Goal: Task Accomplishment & Management: Use online tool/utility

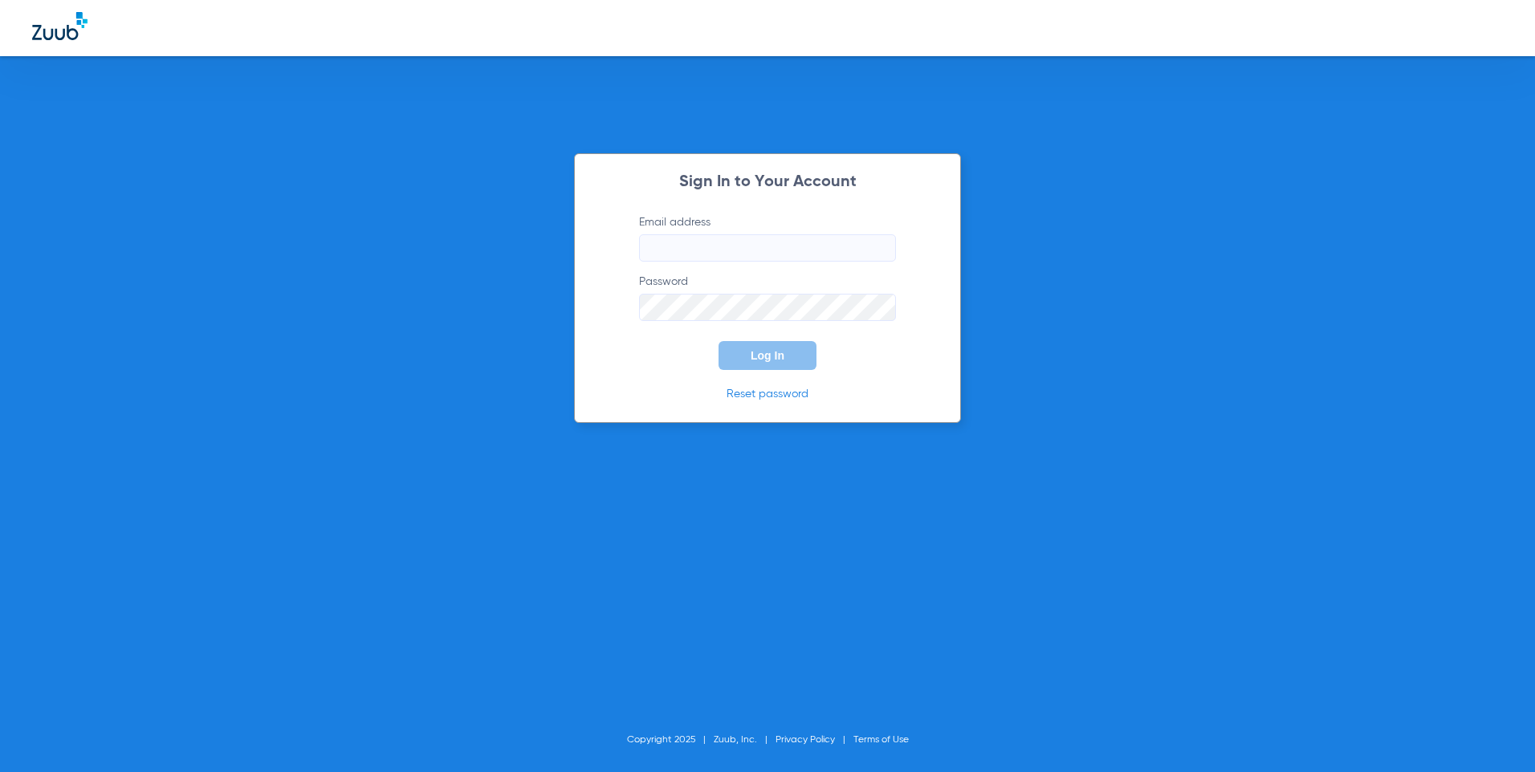
type input "[EMAIL_ADDRESS][DOMAIN_NAME]"
click at [742, 349] on button "Log In" at bounding box center [768, 355] width 98 height 29
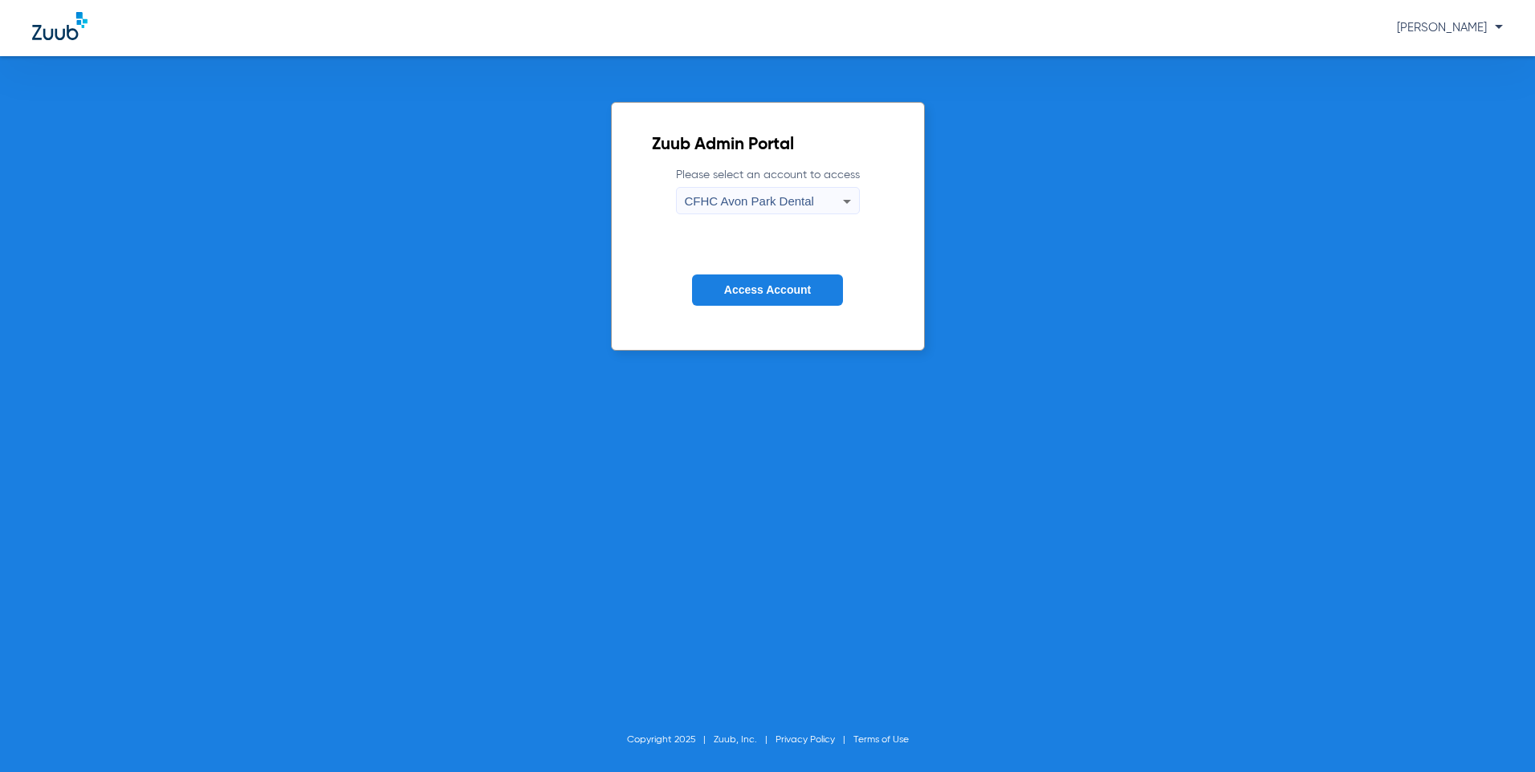
click at [724, 202] on span "CFHC Avon Park Dental" at bounding box center [749, 201] width 129 height 14
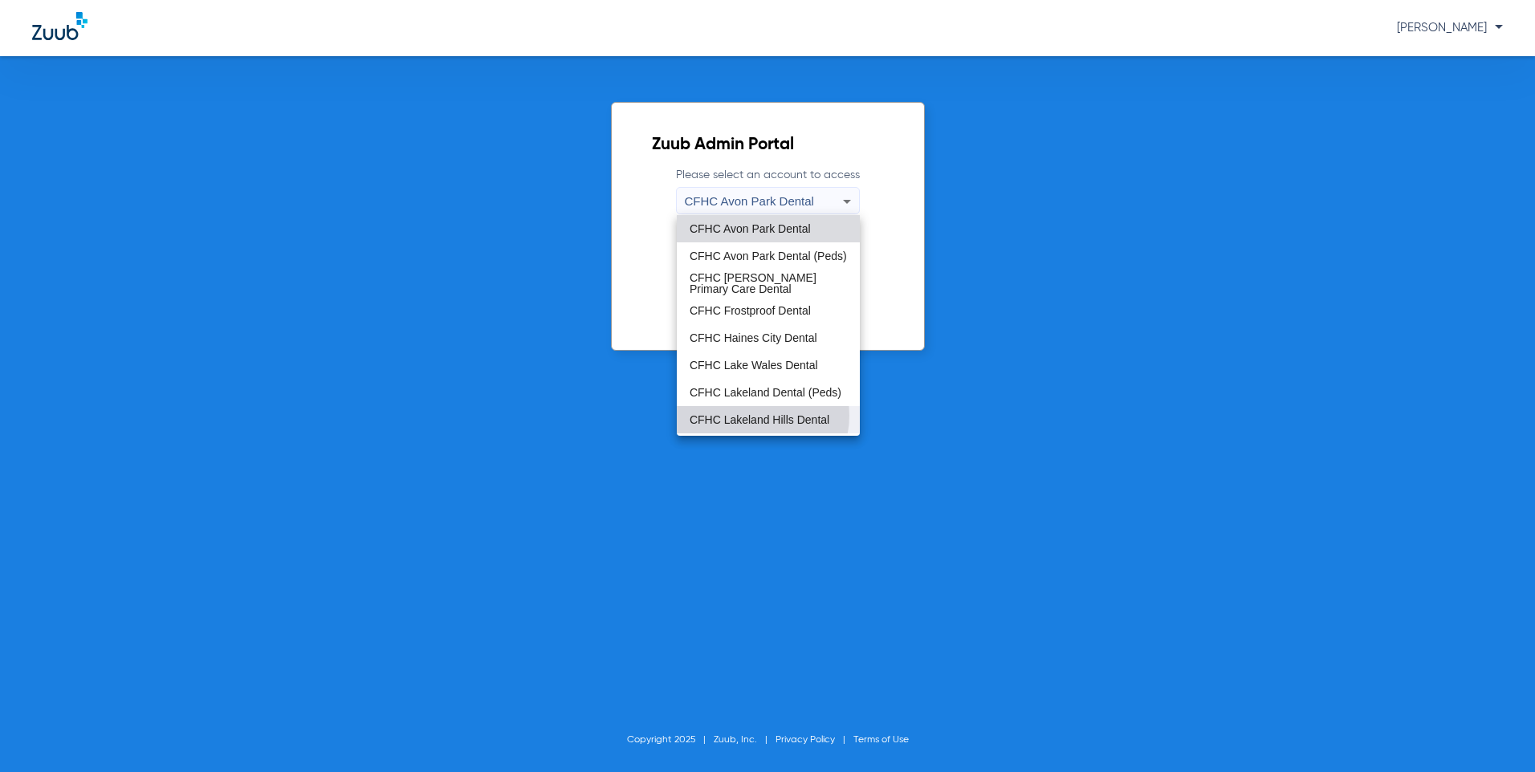
click at [756, 418] on span "CFHC Lakeland Hills Dental" at bounding box center [760, 419] width 140 height 11
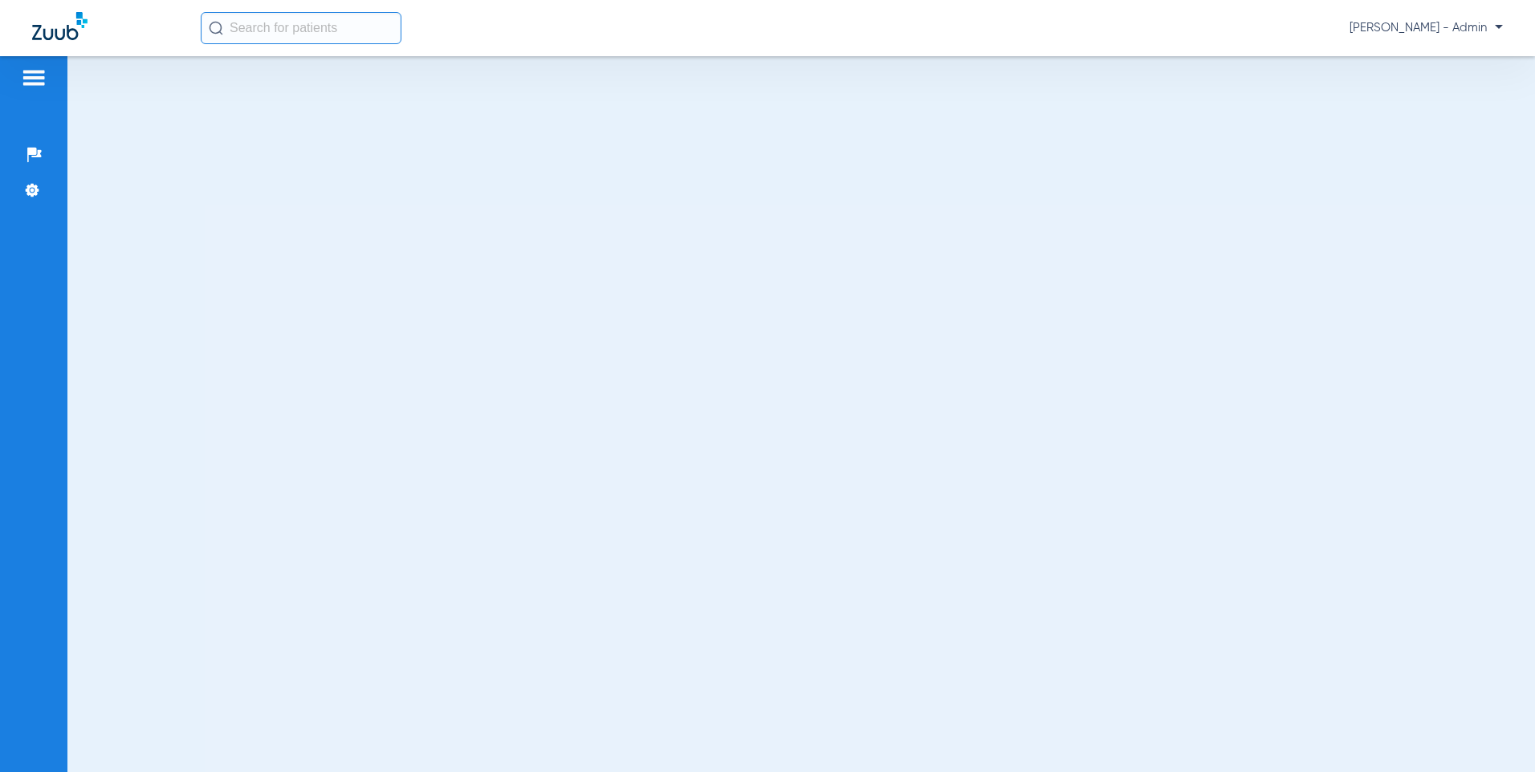
click at [1427, 22] on span "[PERSON_NAME] - Admin" at bounding box center [1426, 28] width 153 height 16
click at [1405, 61] on span "Account Selection" at bounding box center [1443, 56] width 90 height 11
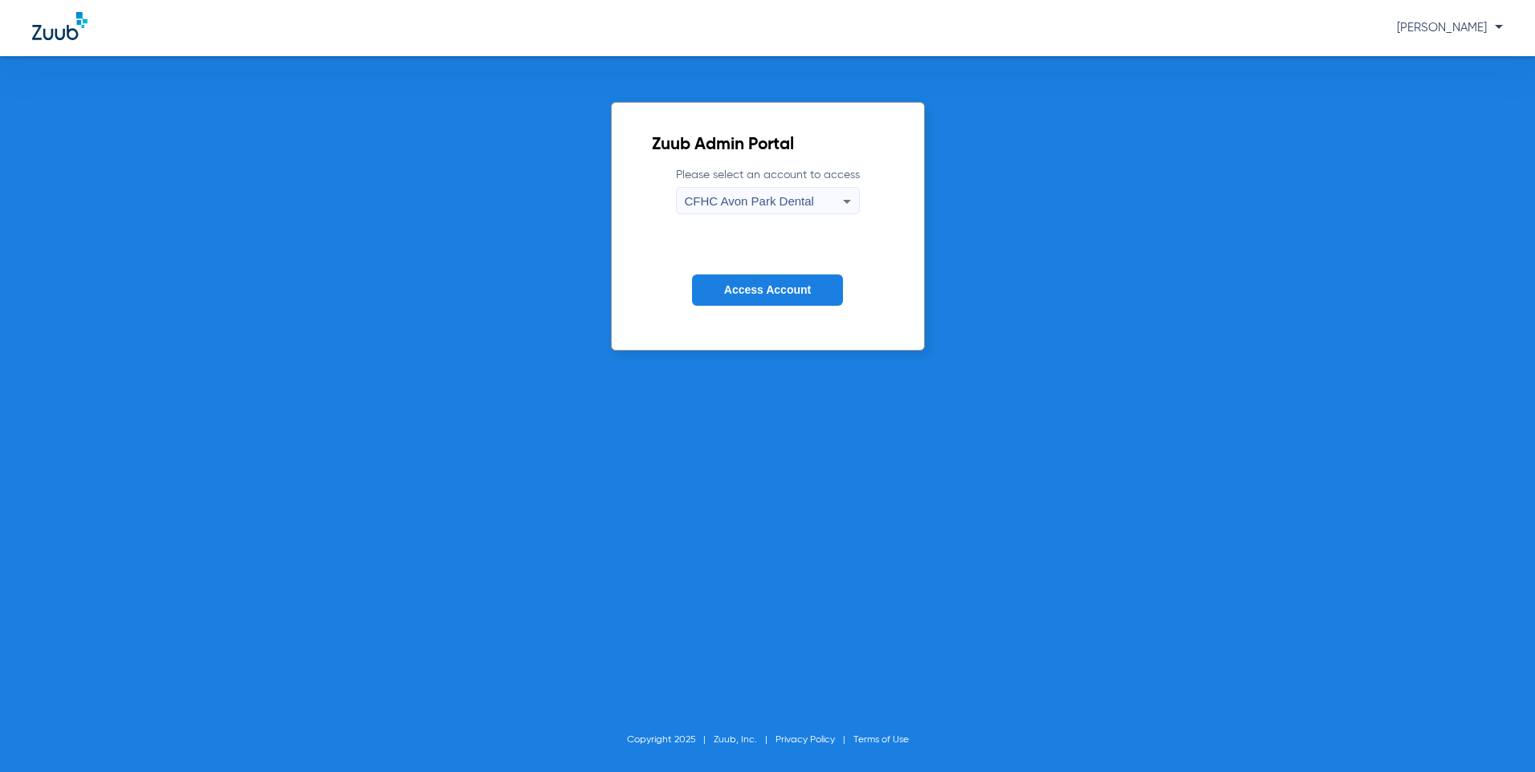
click at [805, 205] on span "CFHC Avon Park Dental" at bounding box center [749, 201] width 129 height 14
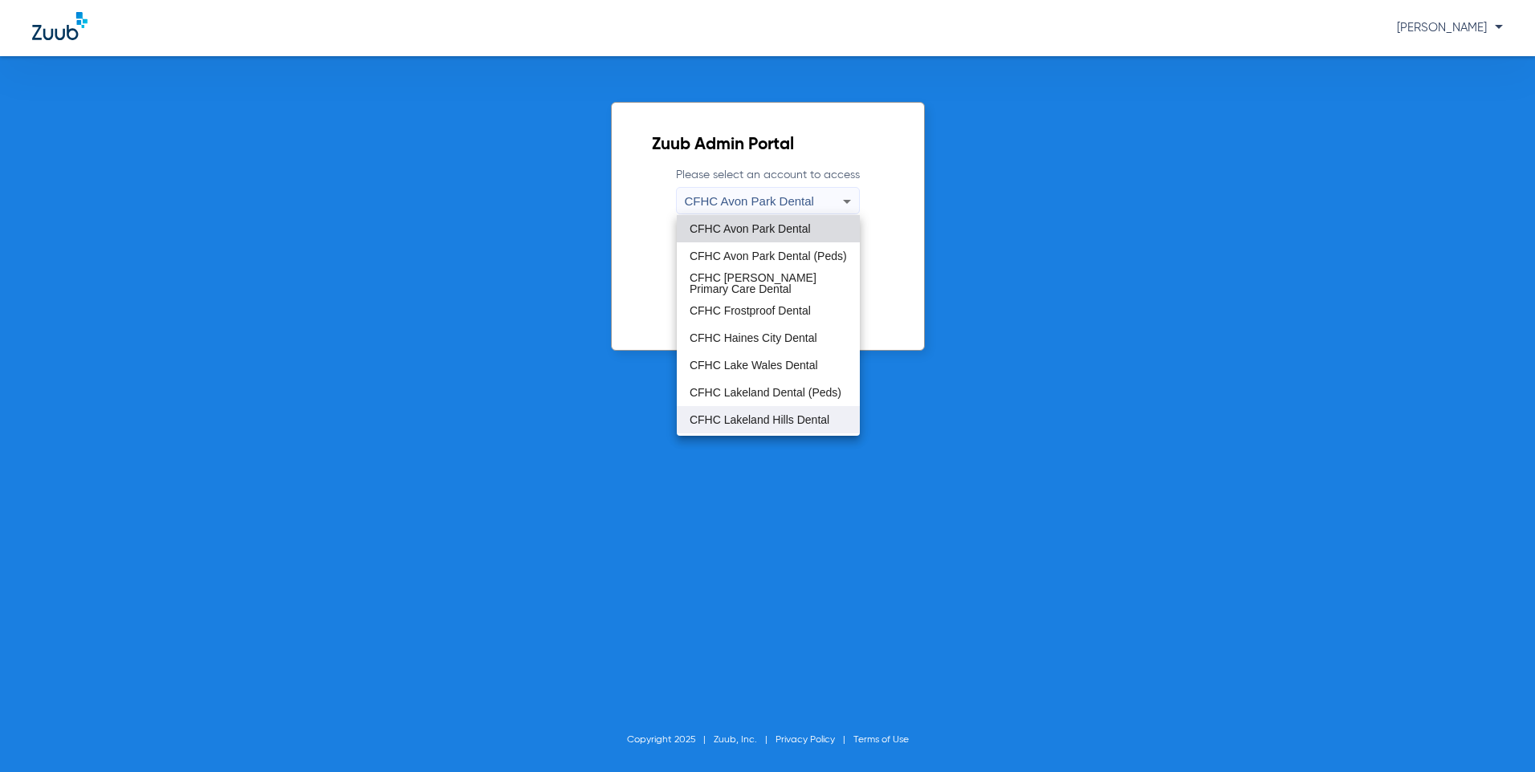
click at [767, 427] on mat-option "CFHC Lakeland Hills Dental" at bounding box center [768, 419] width 183 height 27
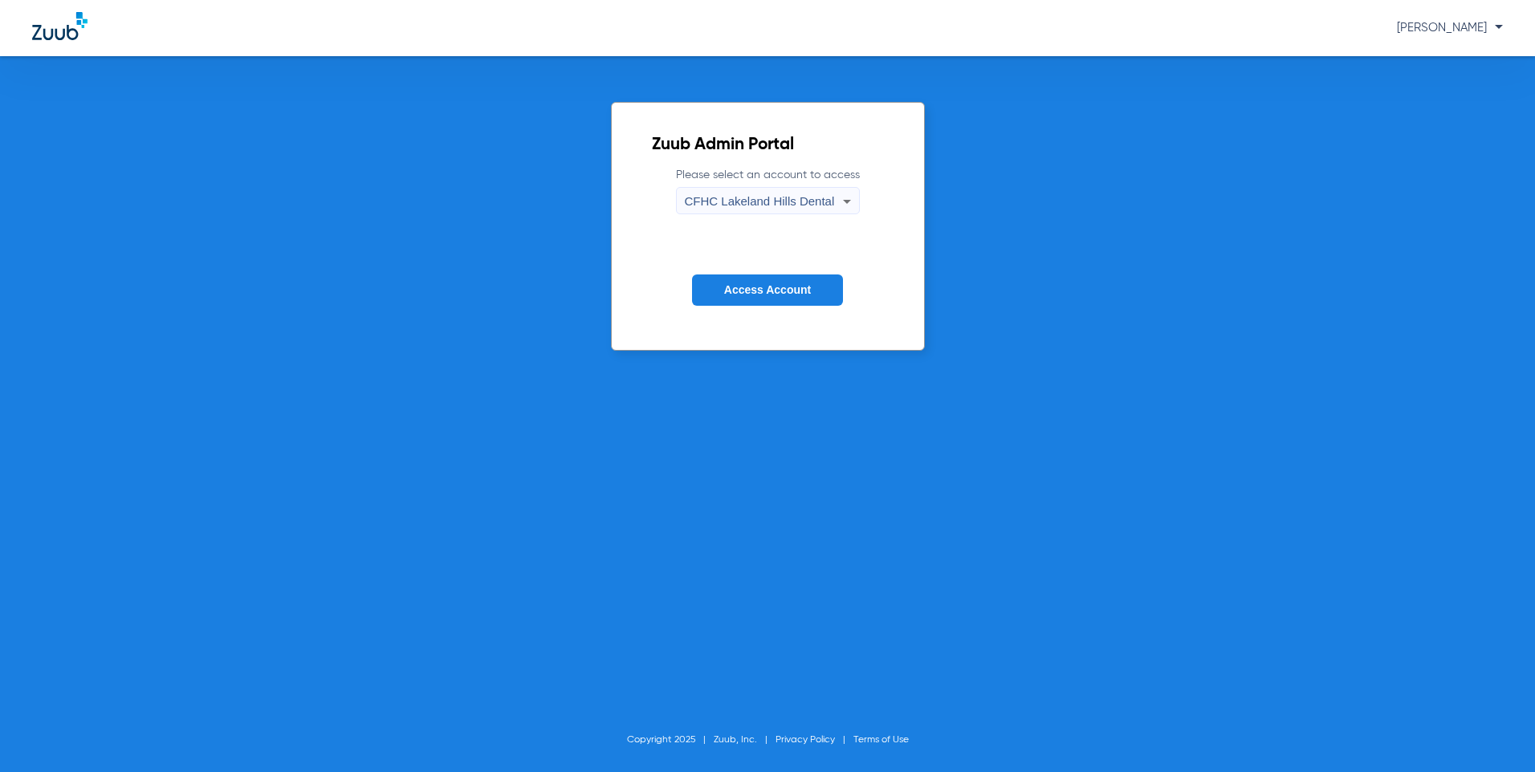
click at [757, 287] on span "Access Account" at bounding box center [767, 289] width 87 height 13
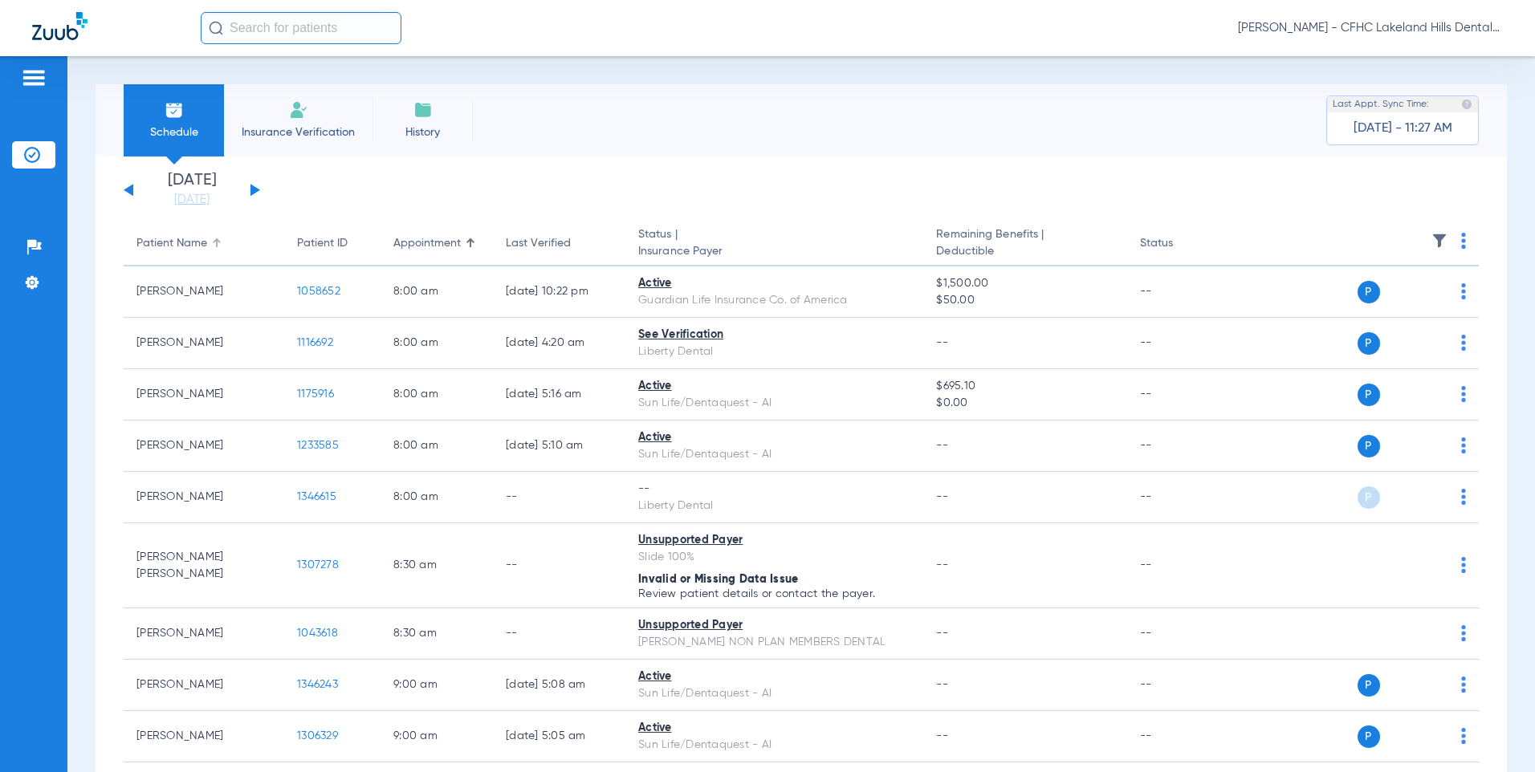
scroll to position [80, 0]
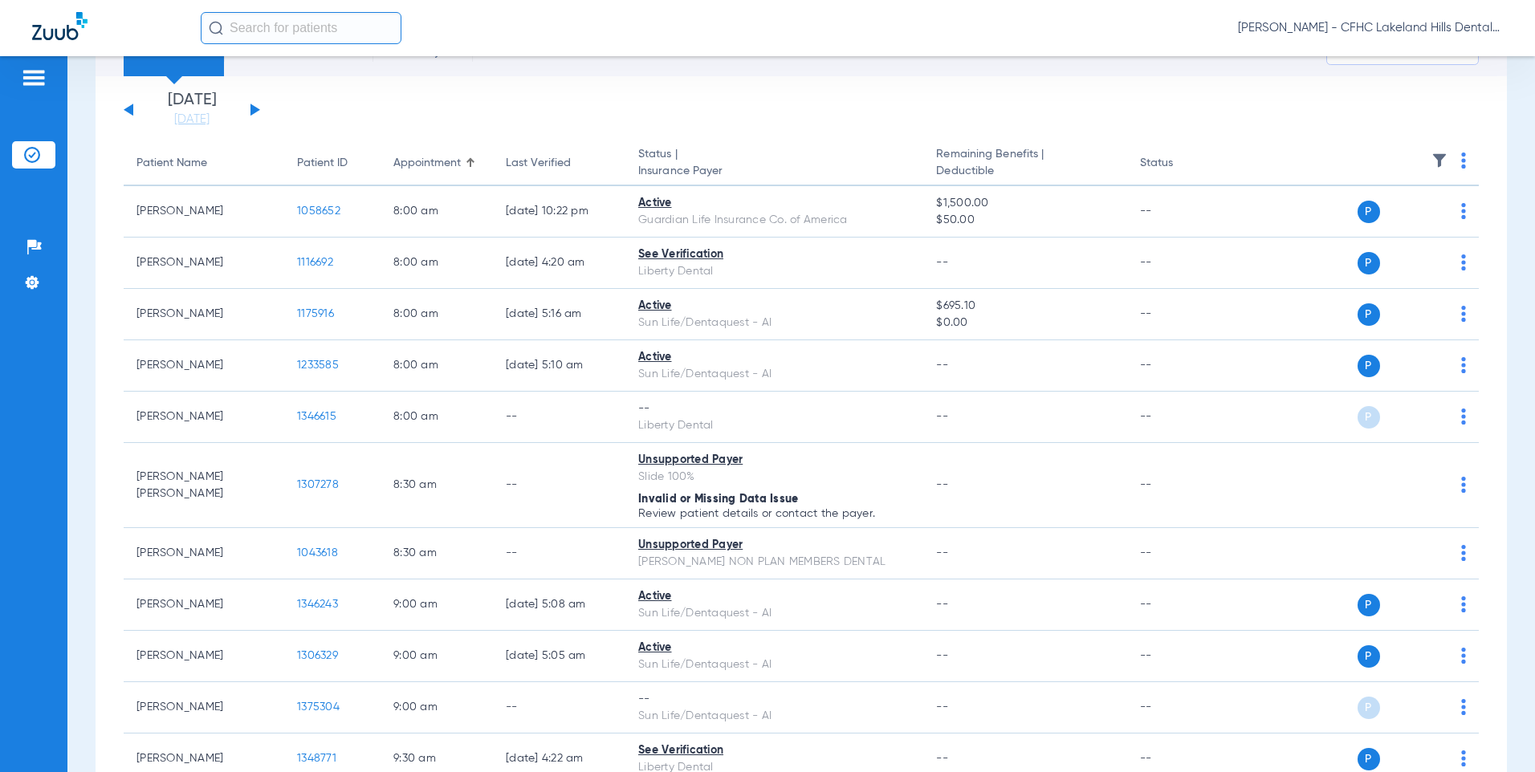
click at [255, 108] on button at bounding box center [256, 110] width 10 height 12
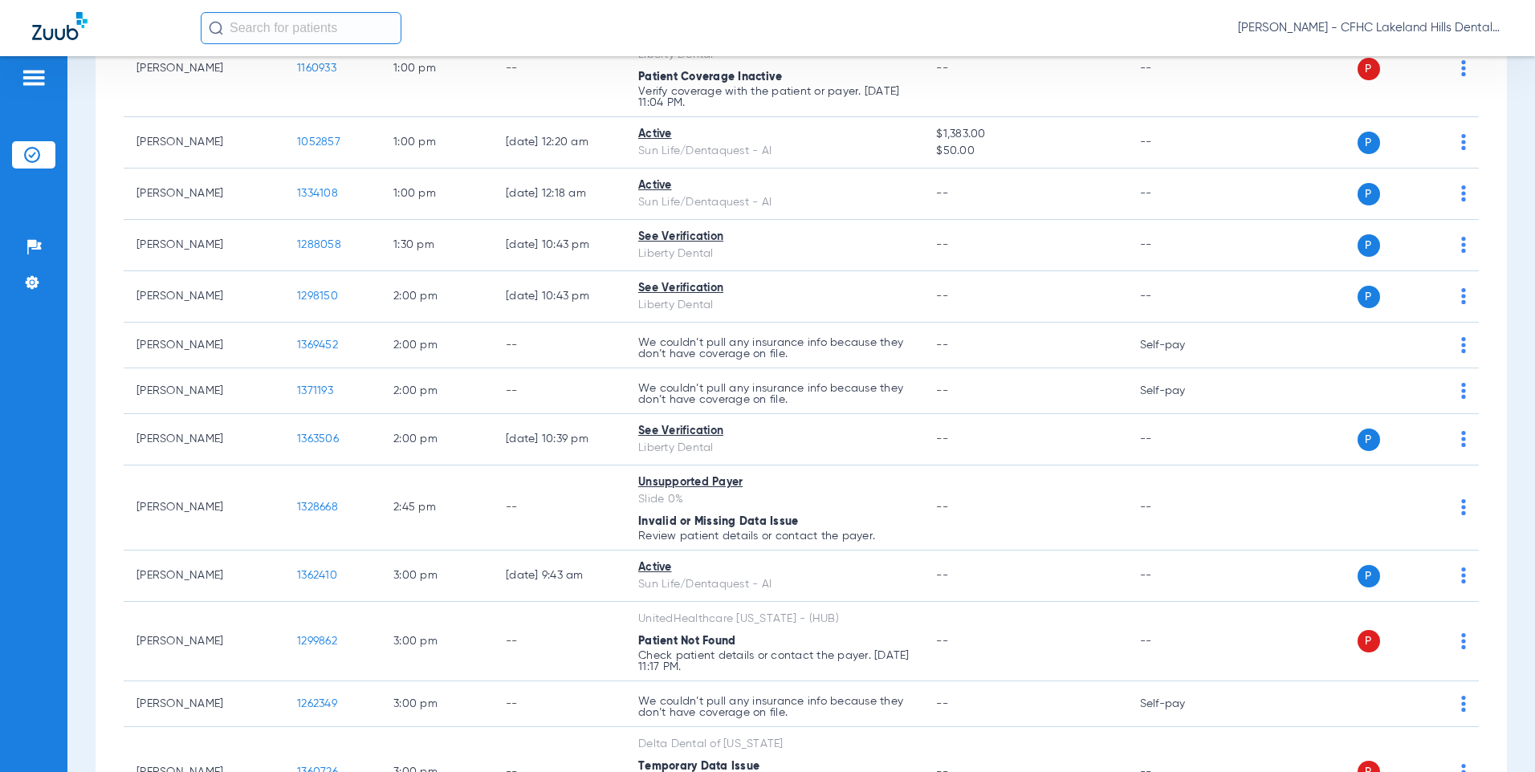
scroll to position [1686, 0]
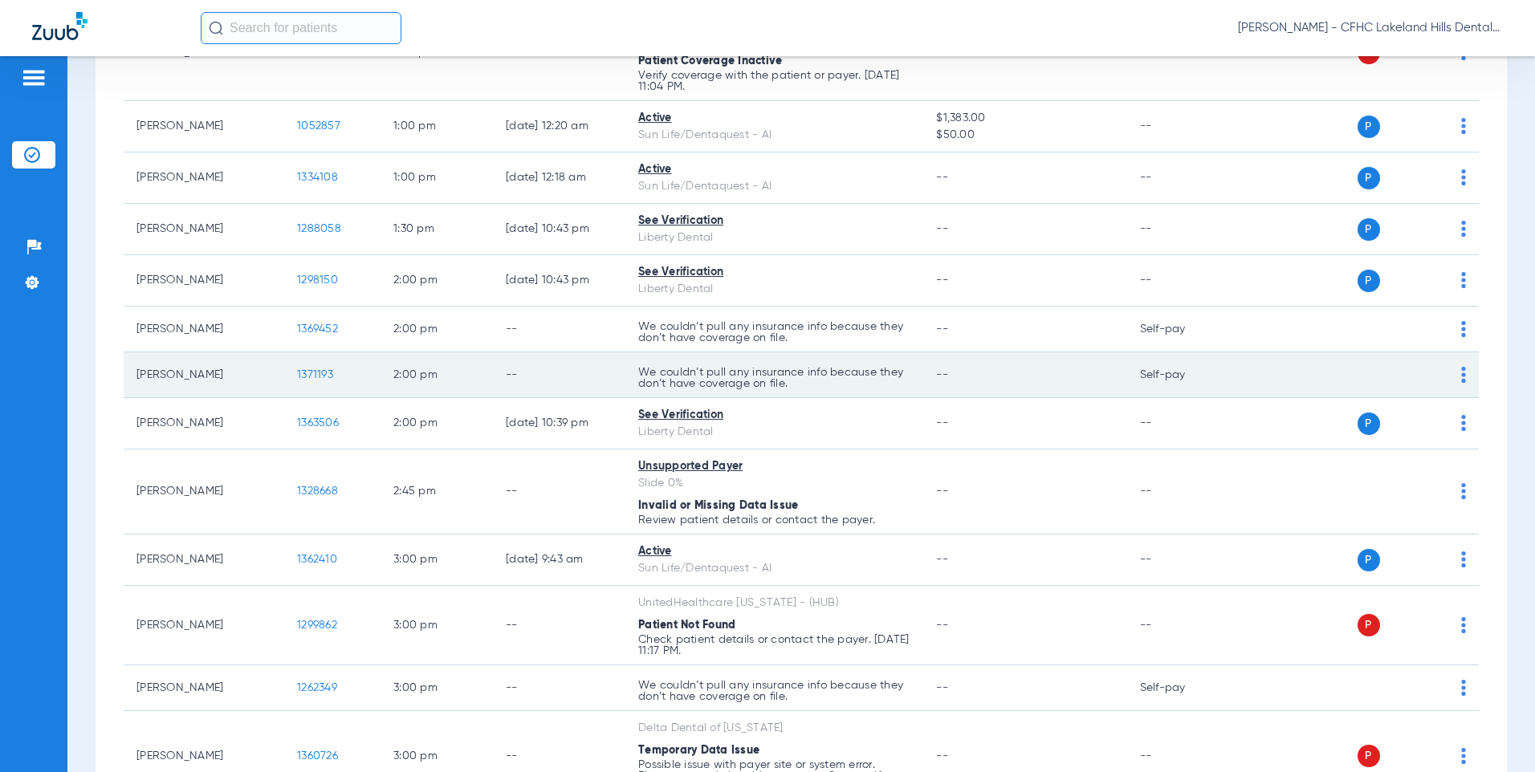
click at [302, 373] on span "1371193" at bounding box center [315, 374] width 36 height 11
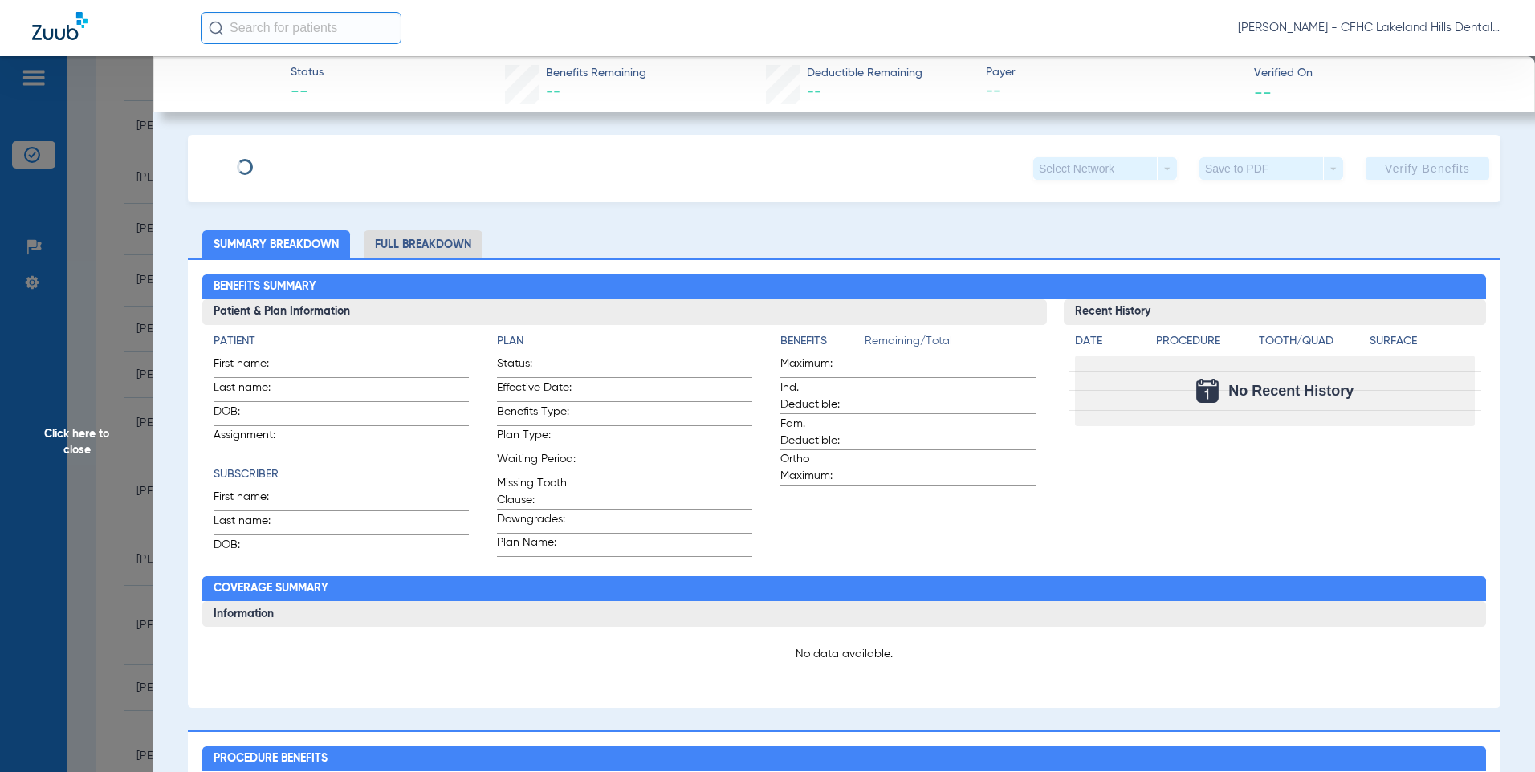
type input "TARYN"
type input "[PERSON_NAME]"
type input "[DATE]"
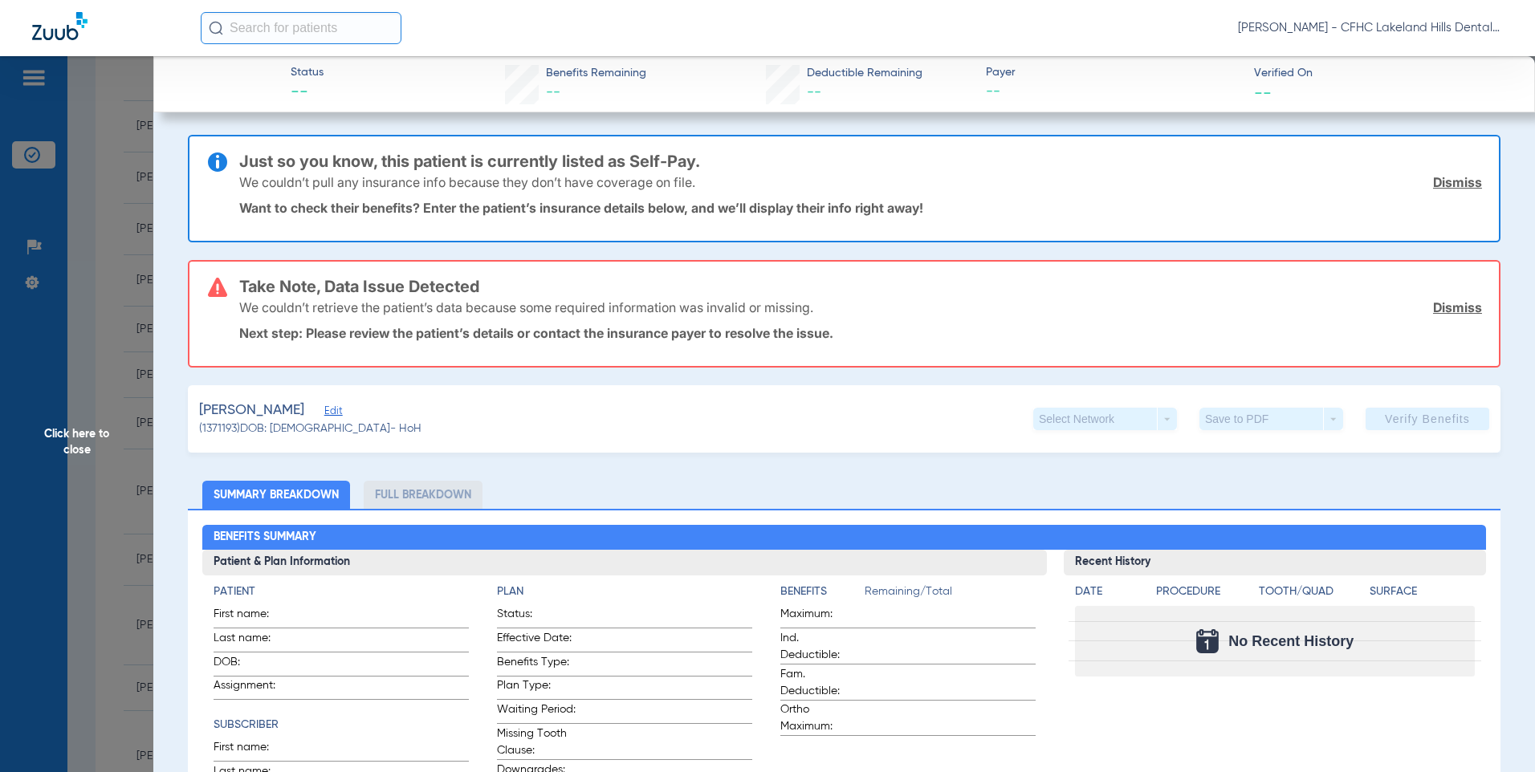
click at [330, 412] on span "Edit" at bounding box center [331, 412] width 14 height 15
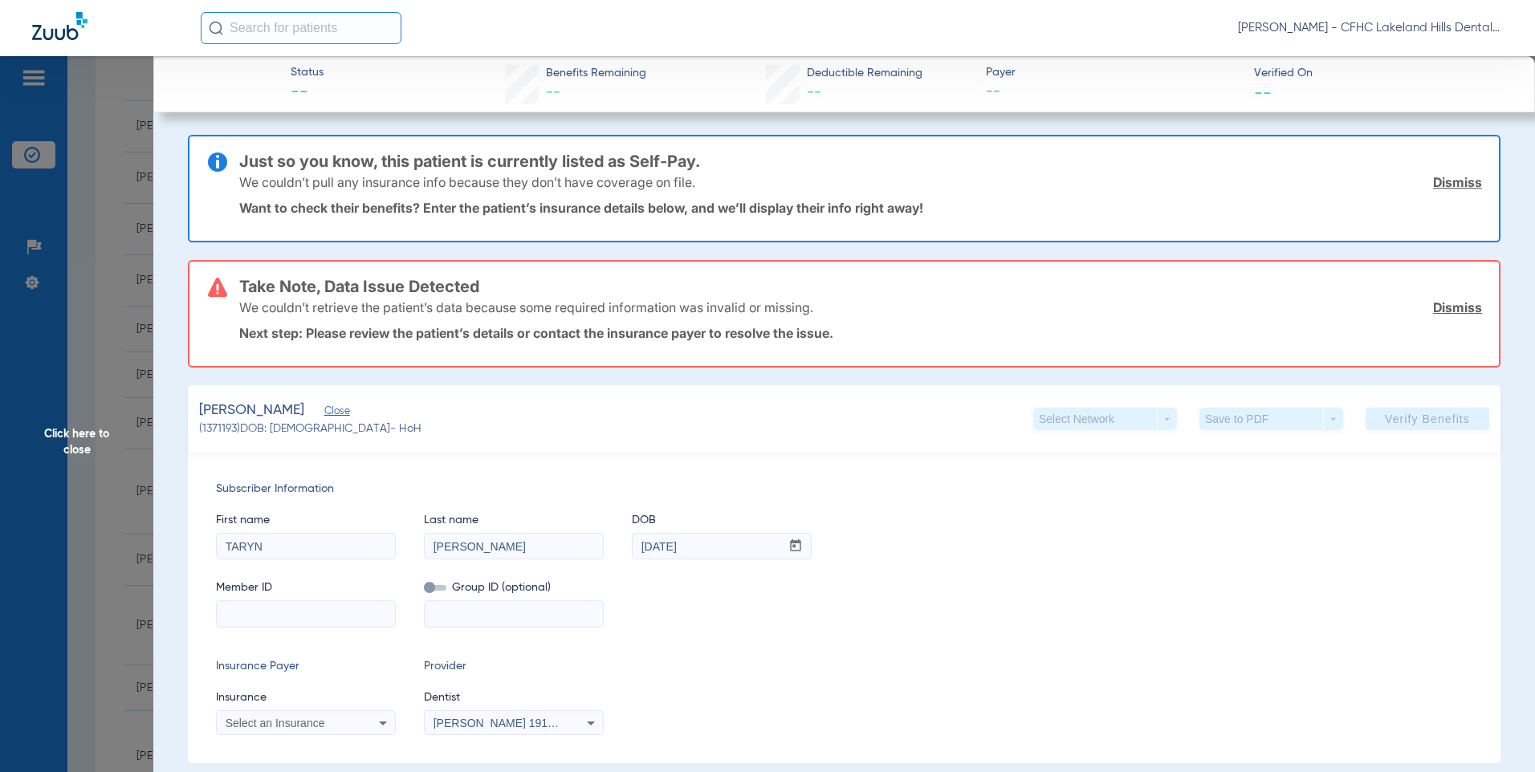
click at [270, 601] on input at bounding box center [306, 614] width 178 height 26
paste input "7835547350"
type input "7835547350"
click at [254, 727] on span "Select an Insurance" at bounding box center [276, 723] width 100 height 13
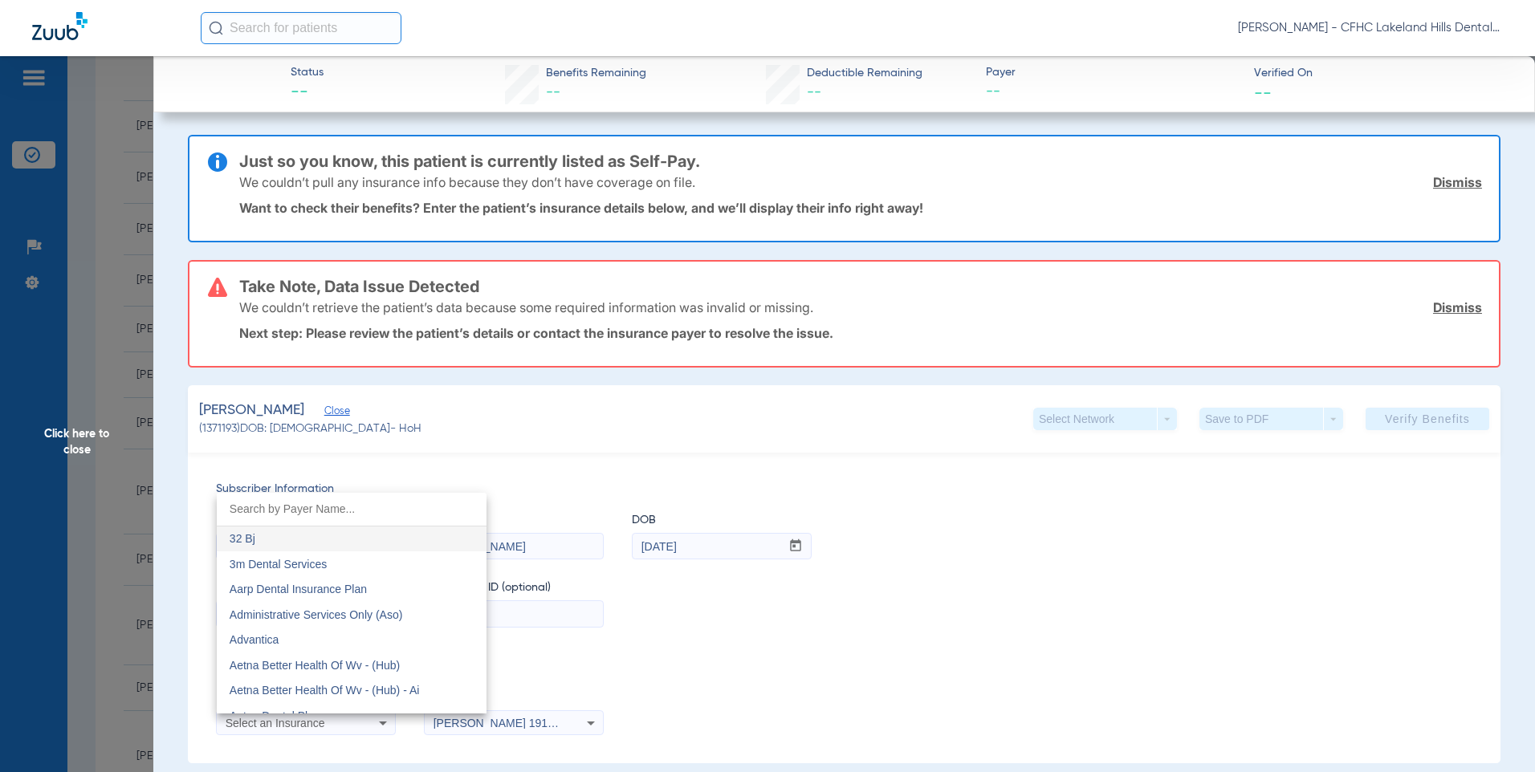
click at [254, 727] on div at bounding box center [767, 386] width 1535 height 772
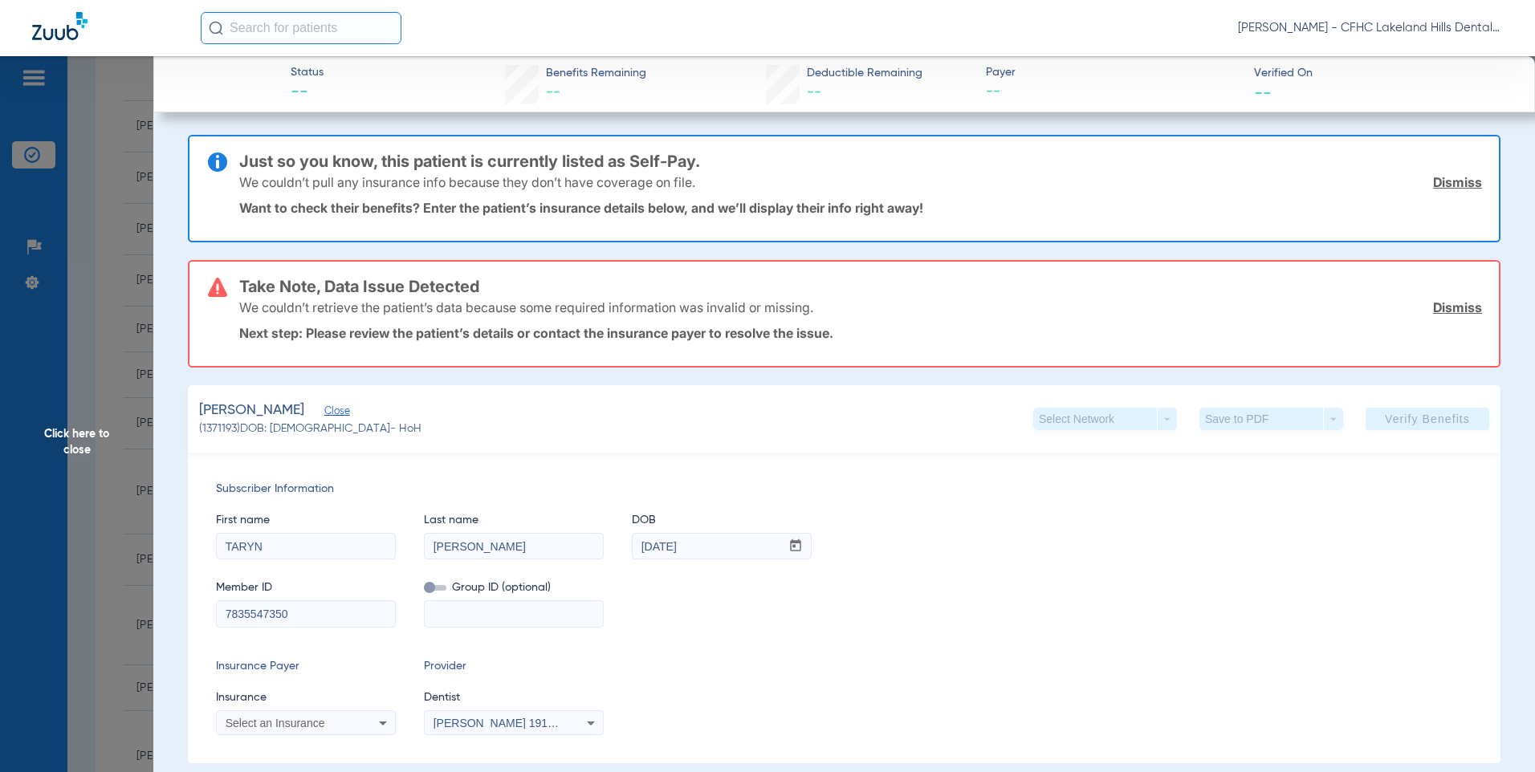
click at [254, 726] on span "Select an Insurance" at bounding box center [276, 723] width 100 height 13
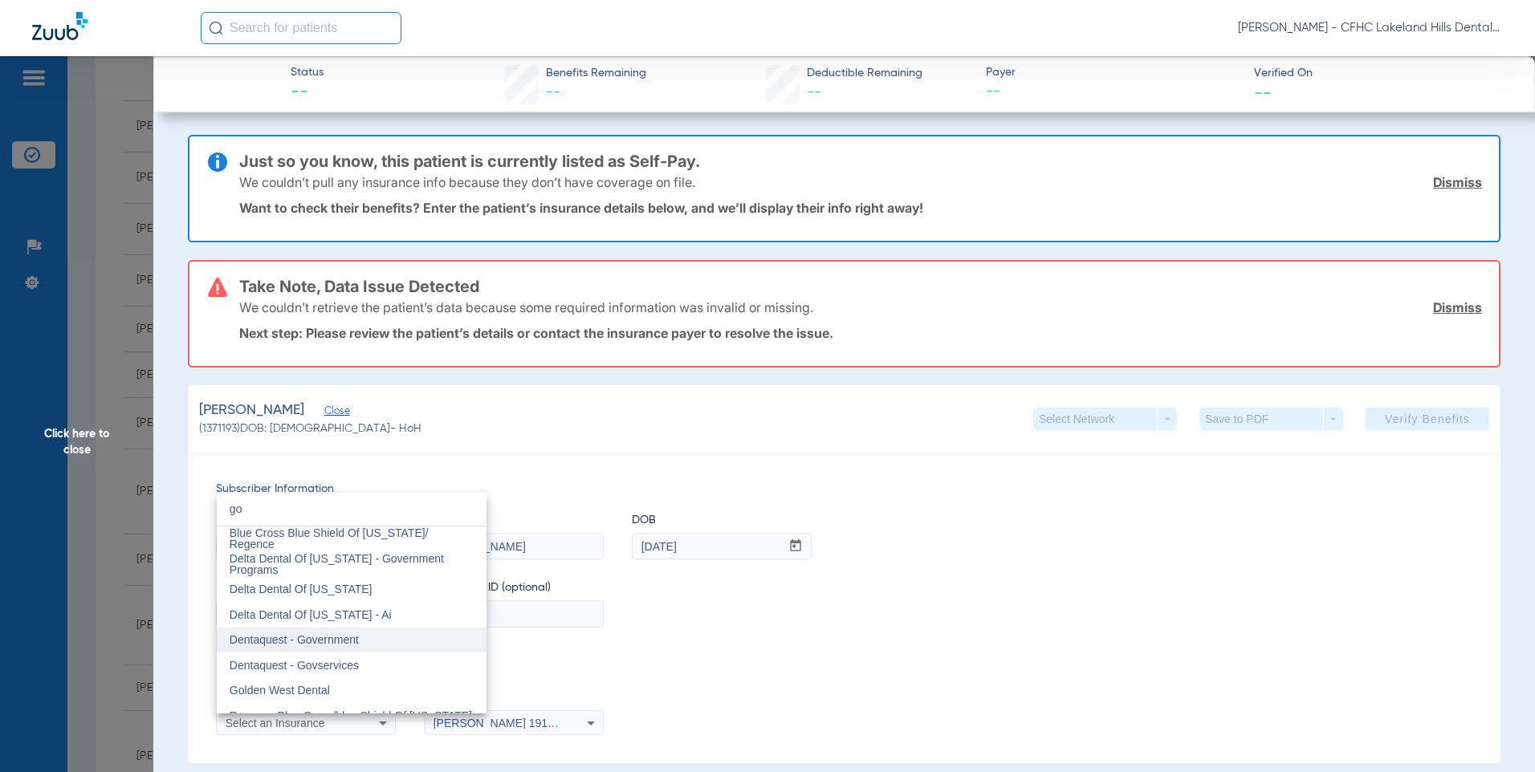
type input "go"
click at [279, 633] on span "Dentaquest - Government" at bounding box center [294, 639] width 129 height 13
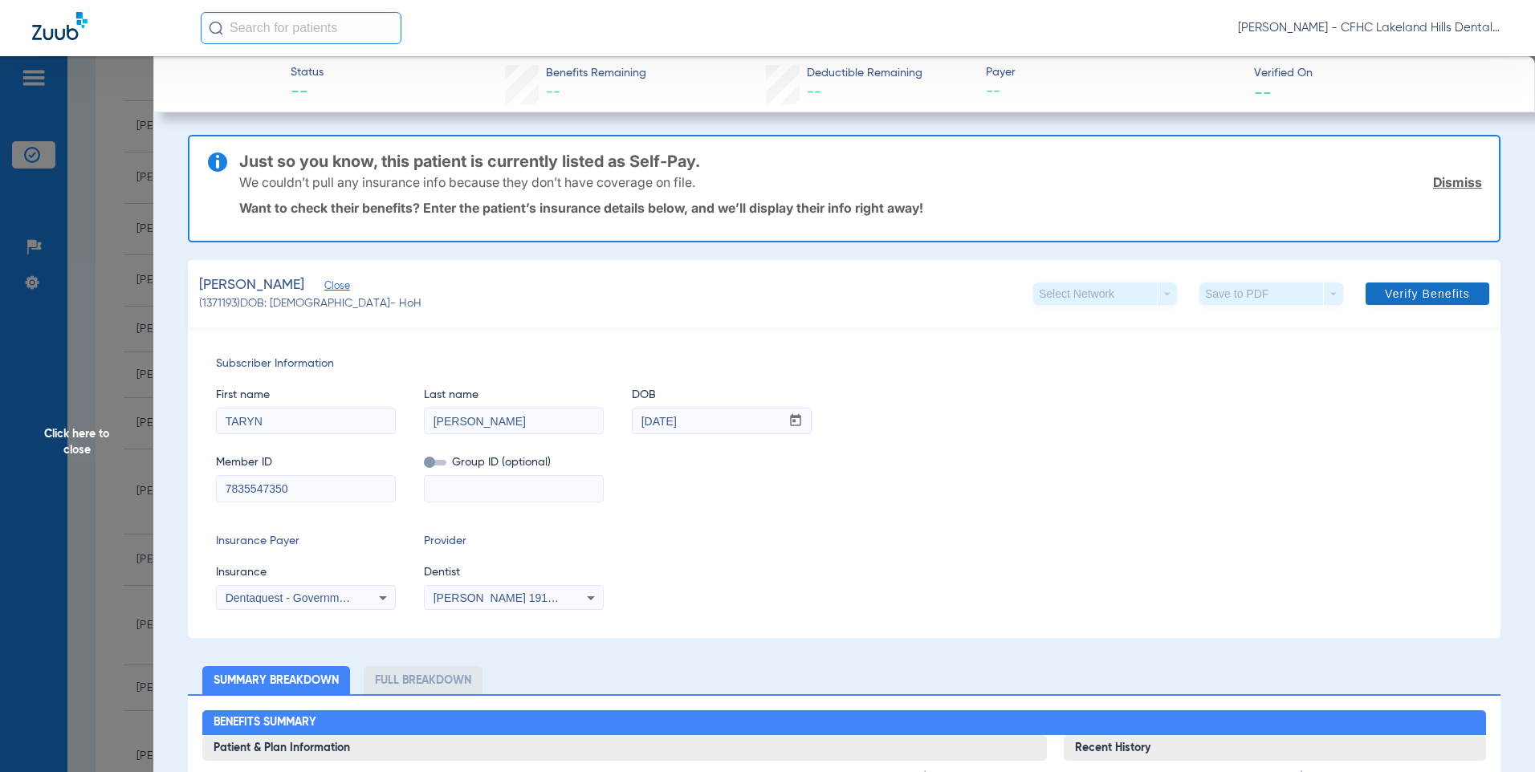
click at [1410, 285] on span at bounding box center [1428, 294] width 124 height 39
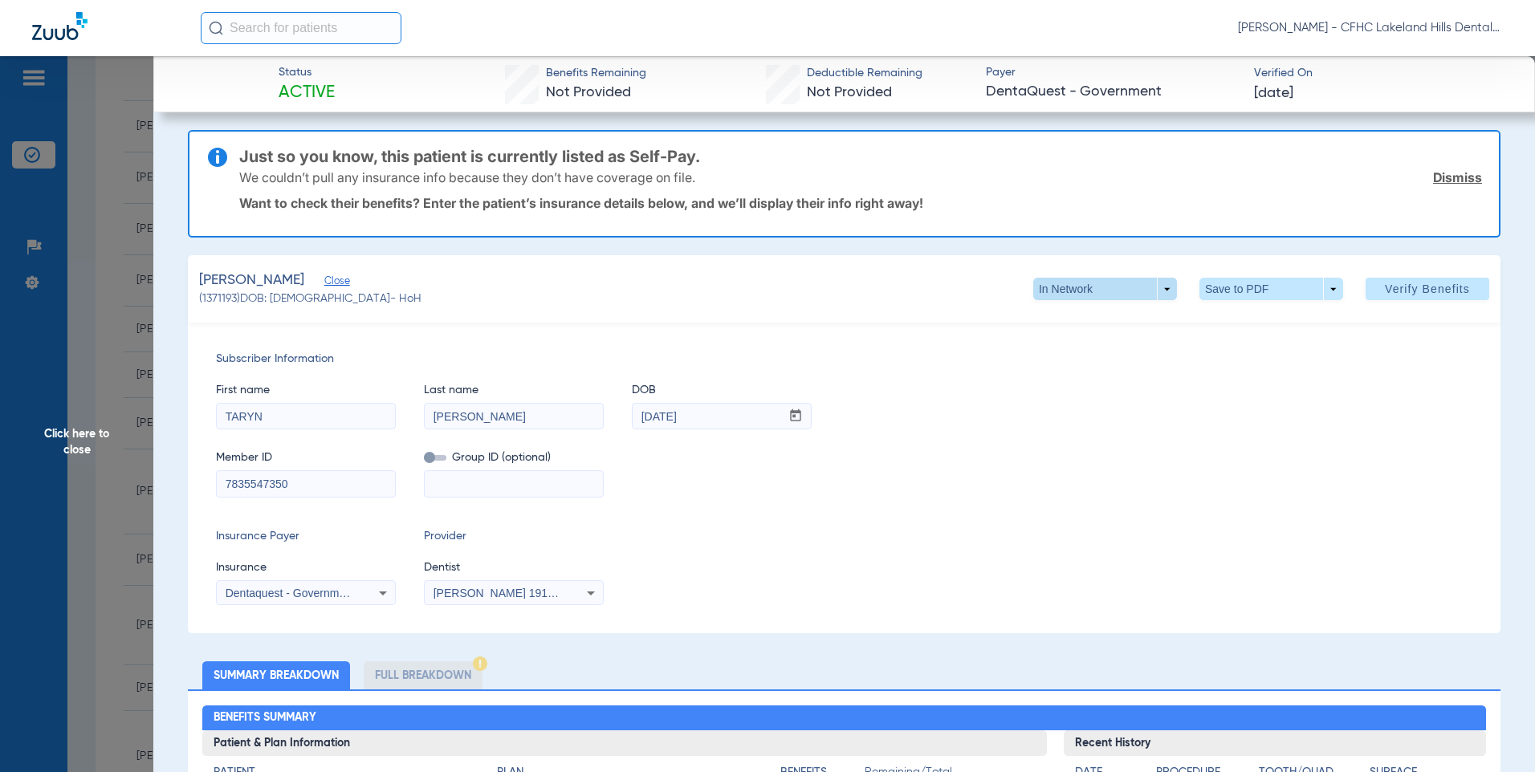
scroll to position [0, 0]
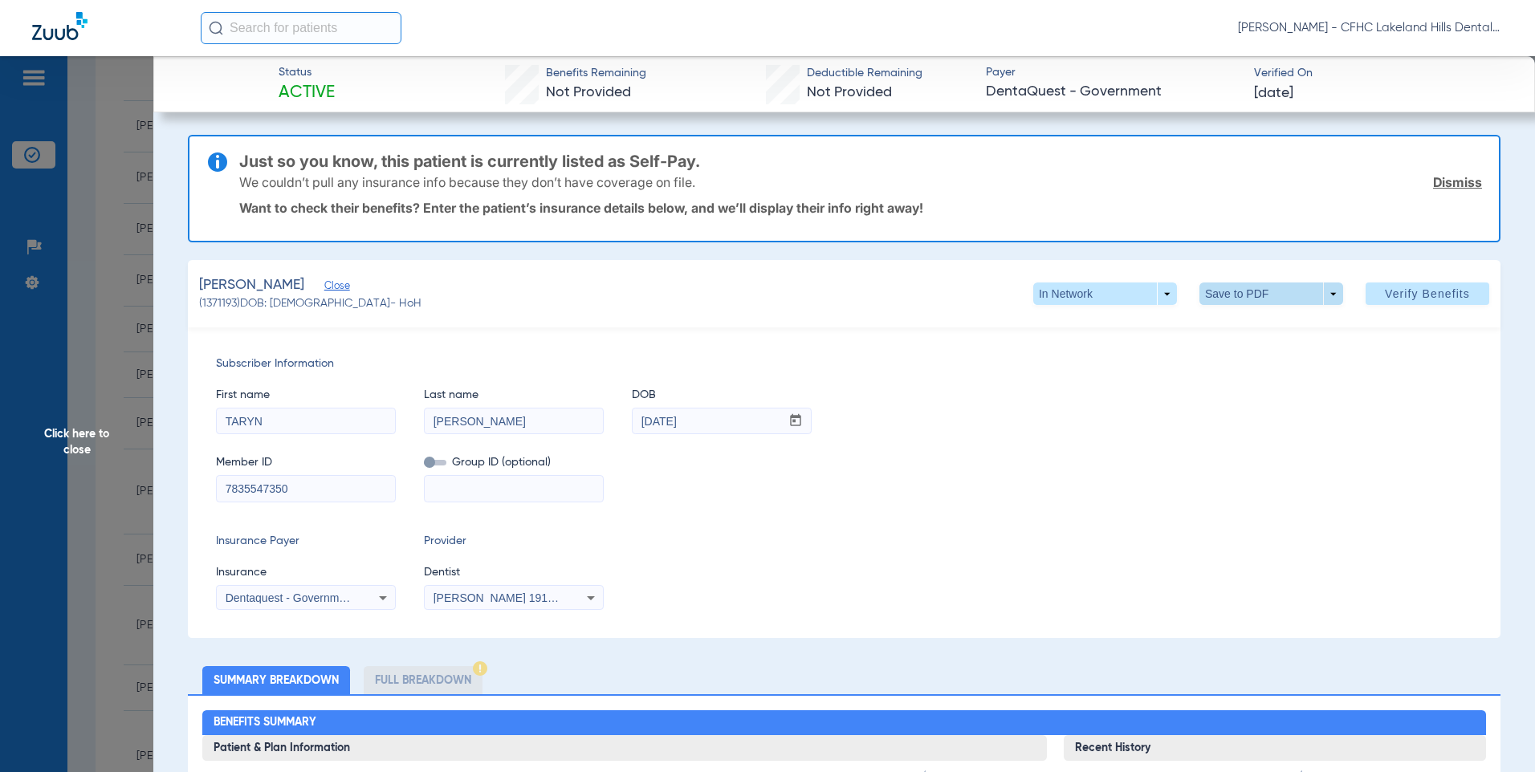
click at [1267, 288] on span at bounding box center [1271, 294] width 39 height 39
click at [1226, 323] on button "insert_drive_file Save to PDF" at bounding box center [1248, 326] width 121 height 32
click at [108, 280] on span "Click here to close" at bounding box center [76, 442] width 153 height 772
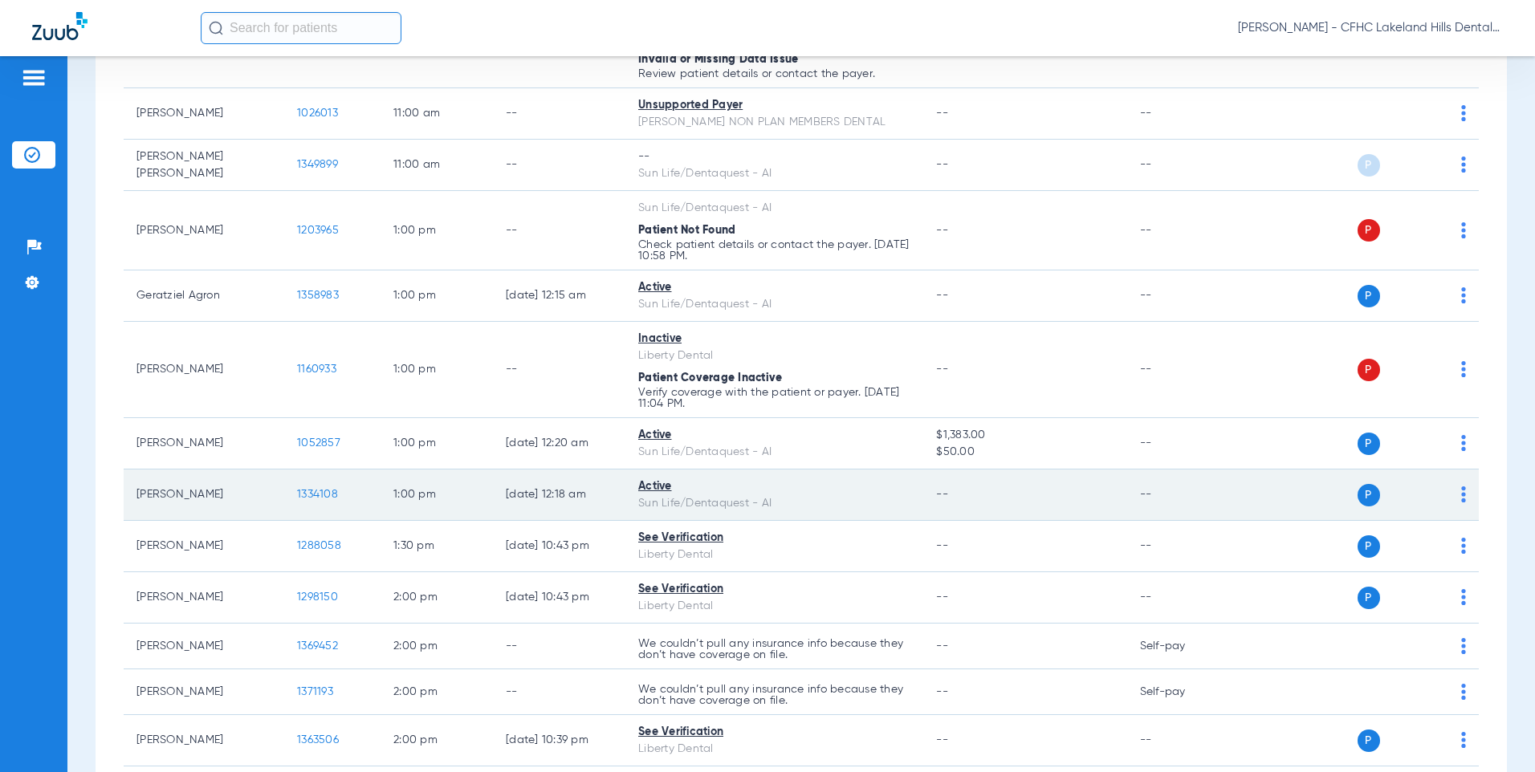
scroll to position [1365, 0]
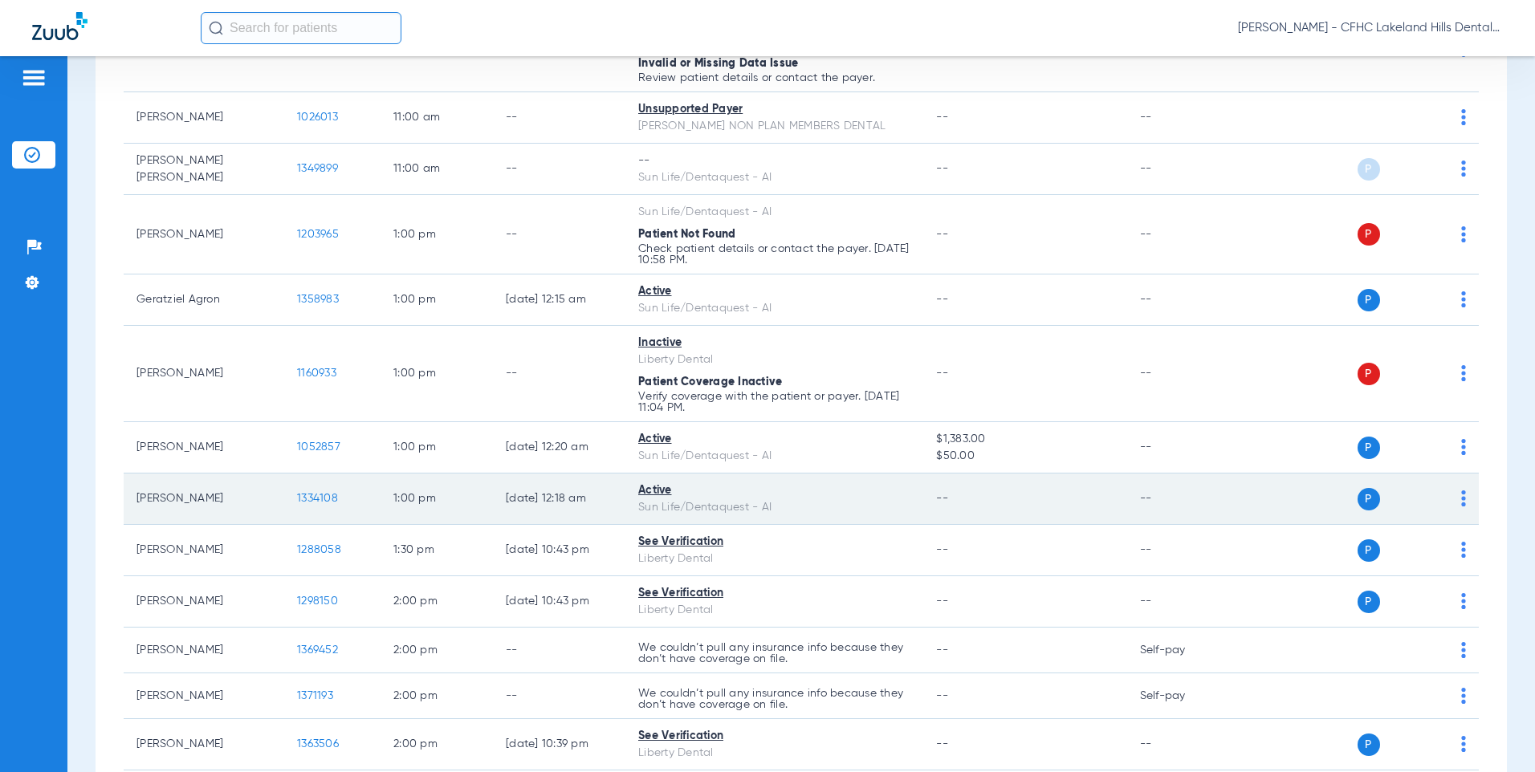
click at [320, 505] on td "1334108" at bounding box center [332, 499] width 96 height 51
click at [313, 499] on span "1334108" at bounding box center [317, 498] width 41 height 11
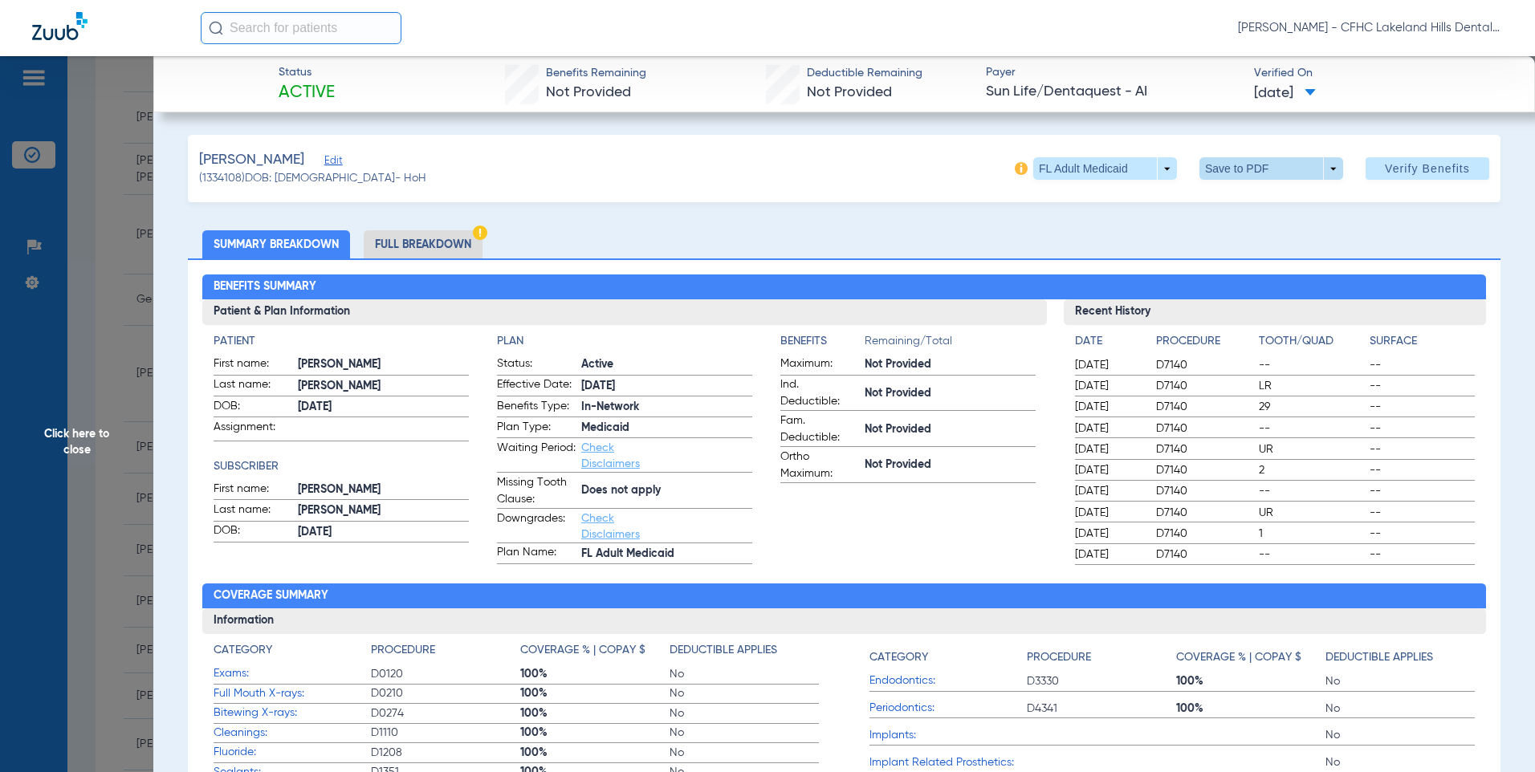
click at [1304, 169] on span at bounding box center [1272, 168] width 144 height 22
click at [1277, 195] on span "Save to PDF" at bounding box center [1264, 200] width 63 height 11
click at [91, 396] on span "Click here to close" at bounding box center [76, 442] width 153 height 772
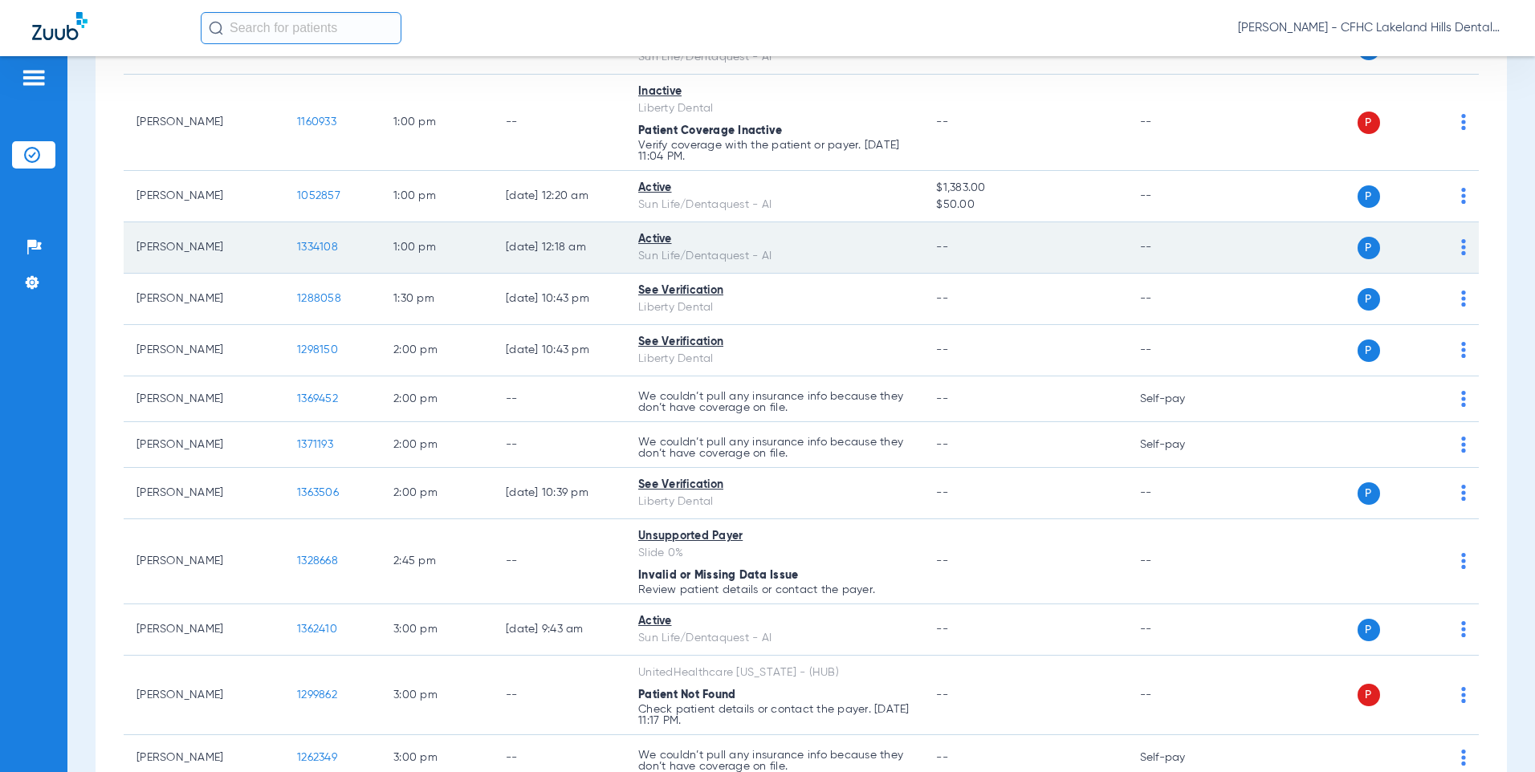
scroll to position [1686, 0]
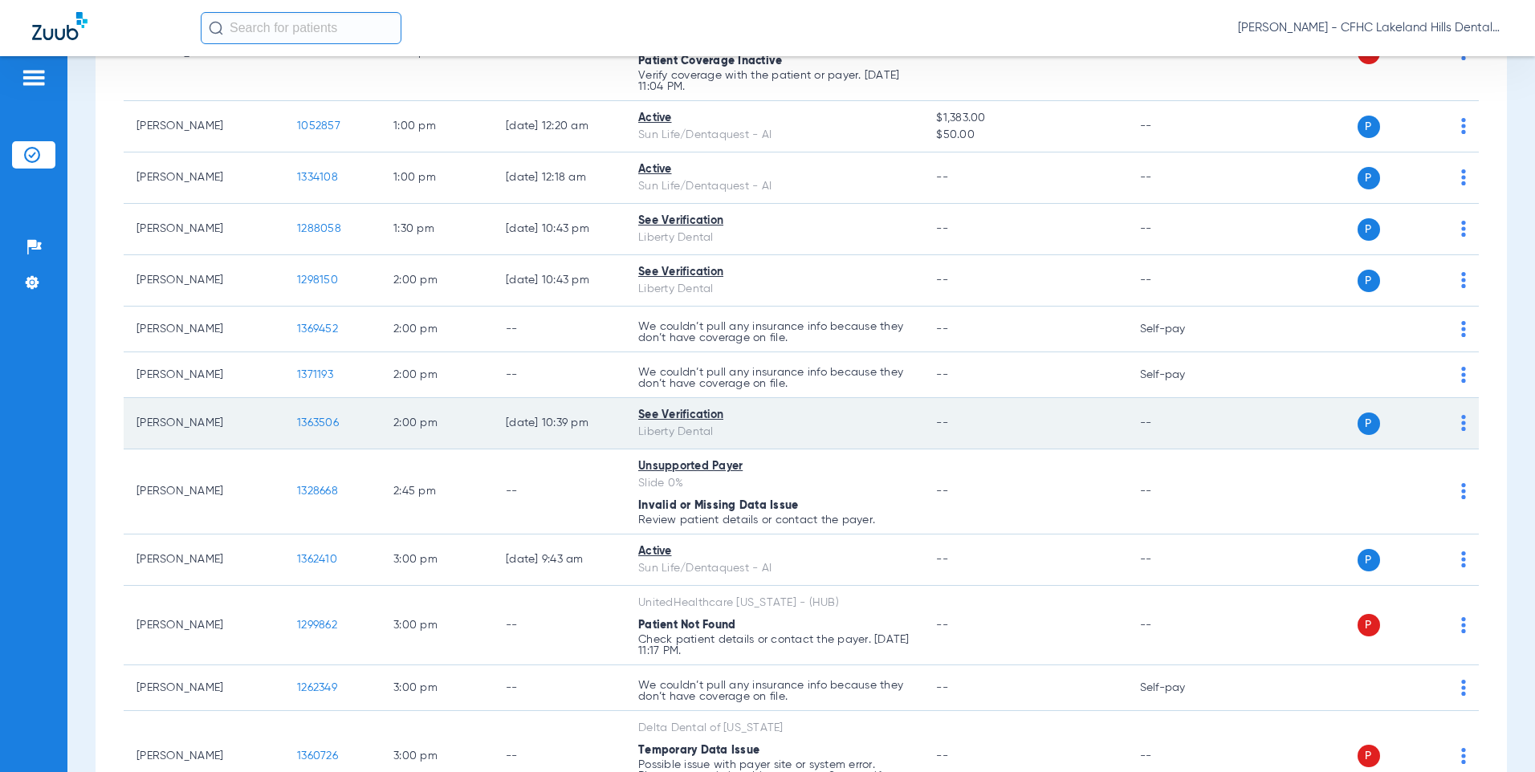
click at [317, 420] on span "1363506" at bounding box center [318, 423] width 42 height 11
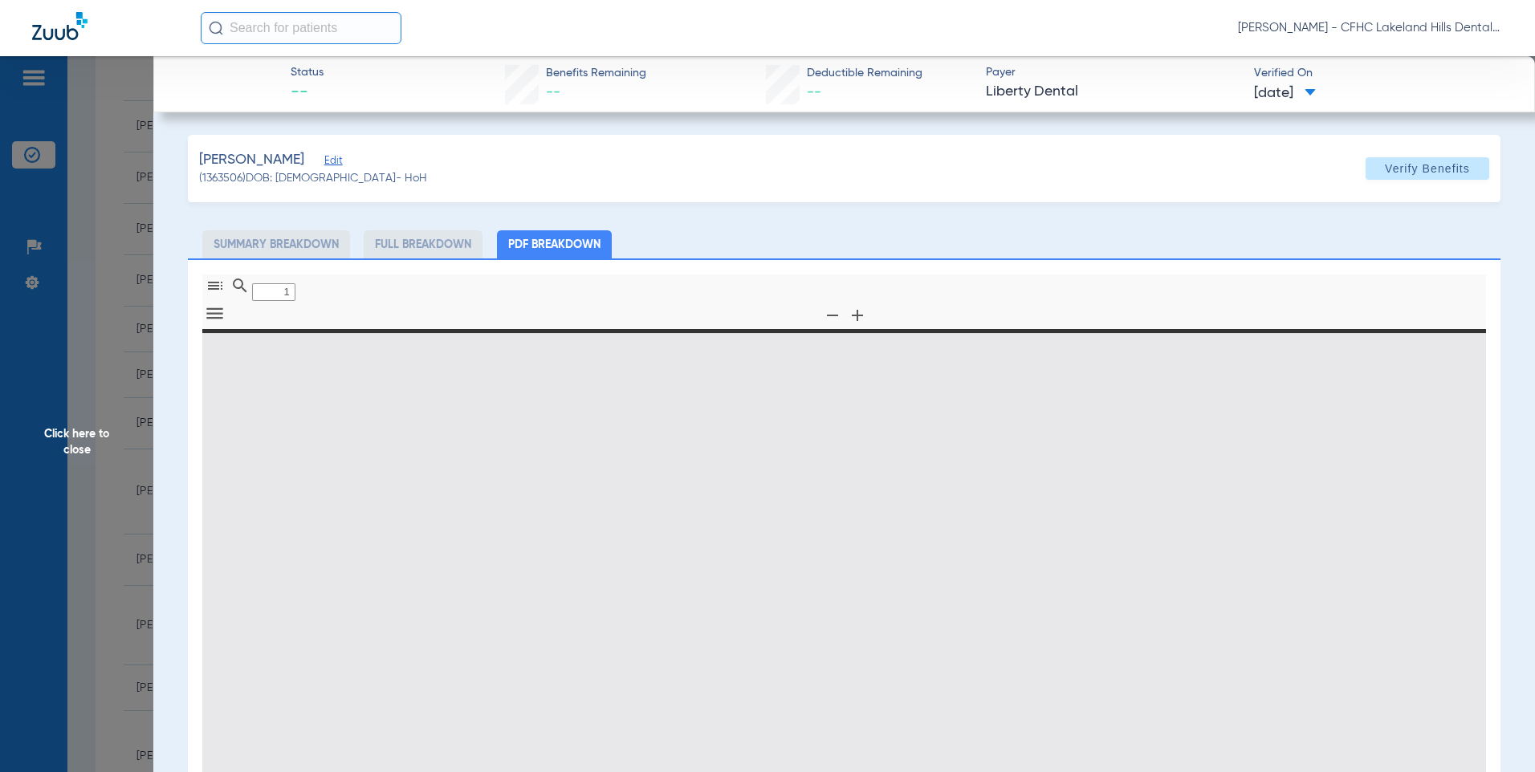
type input "0"
select select "page-width"
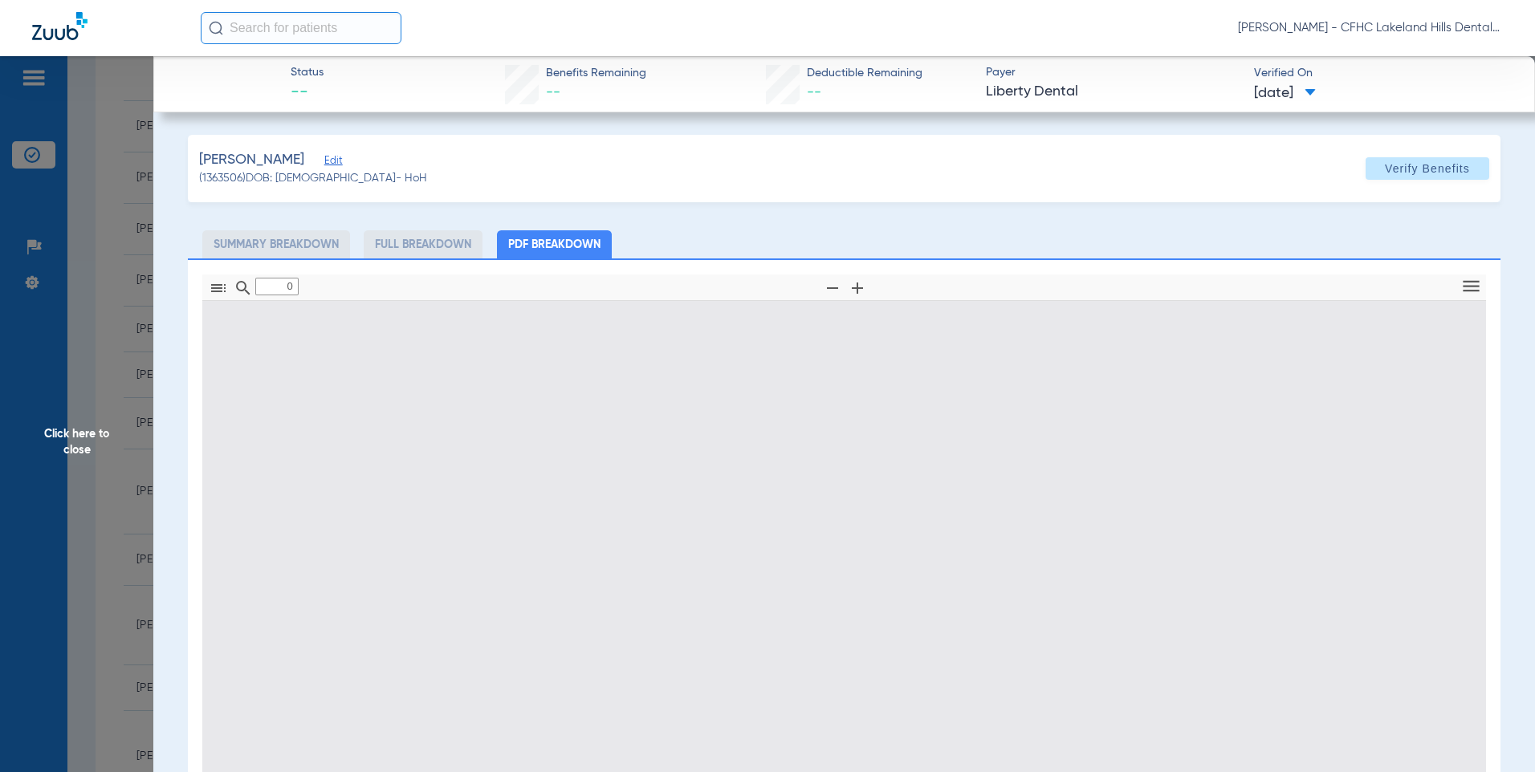
type input "1"
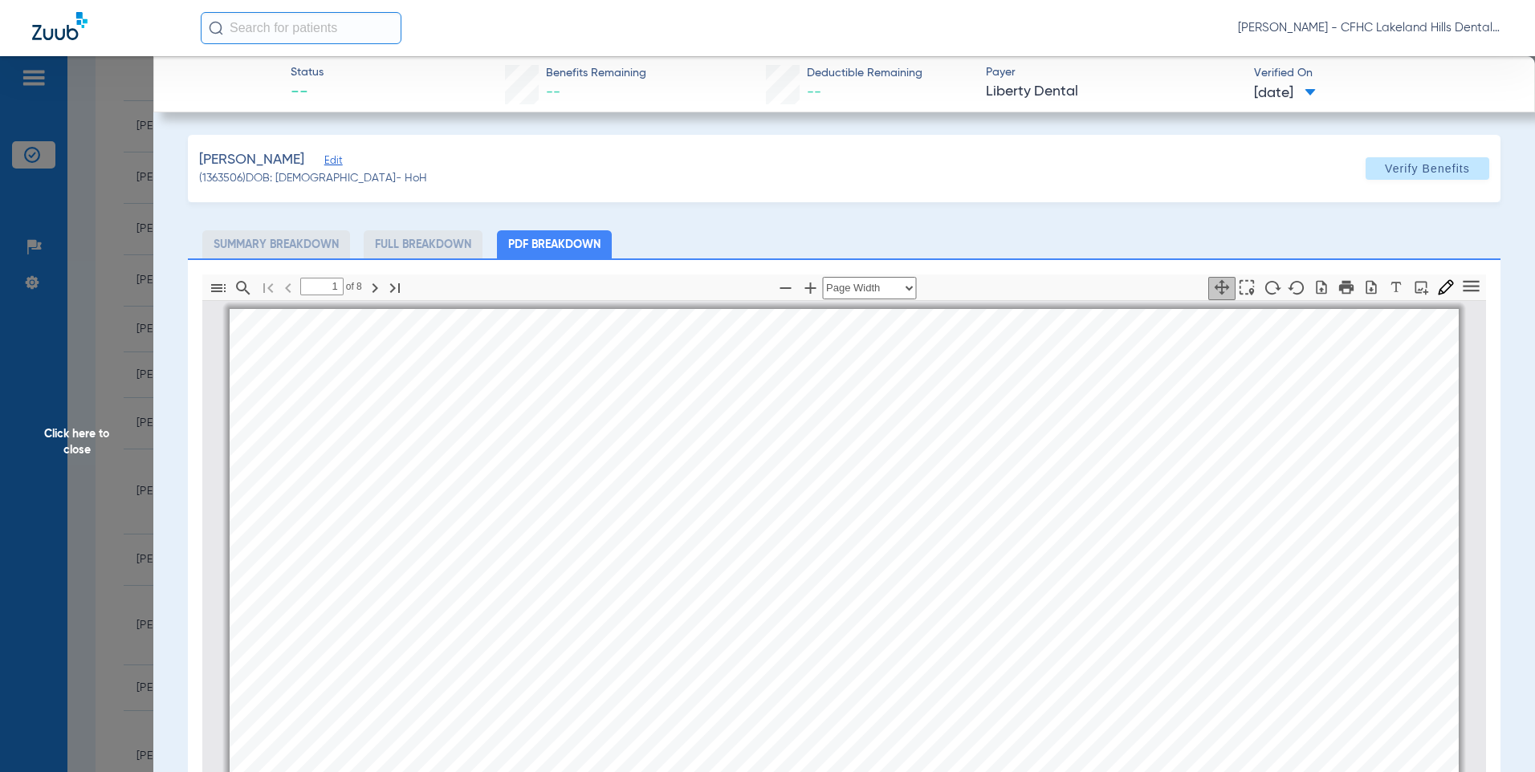
scroll to position [8, 0]
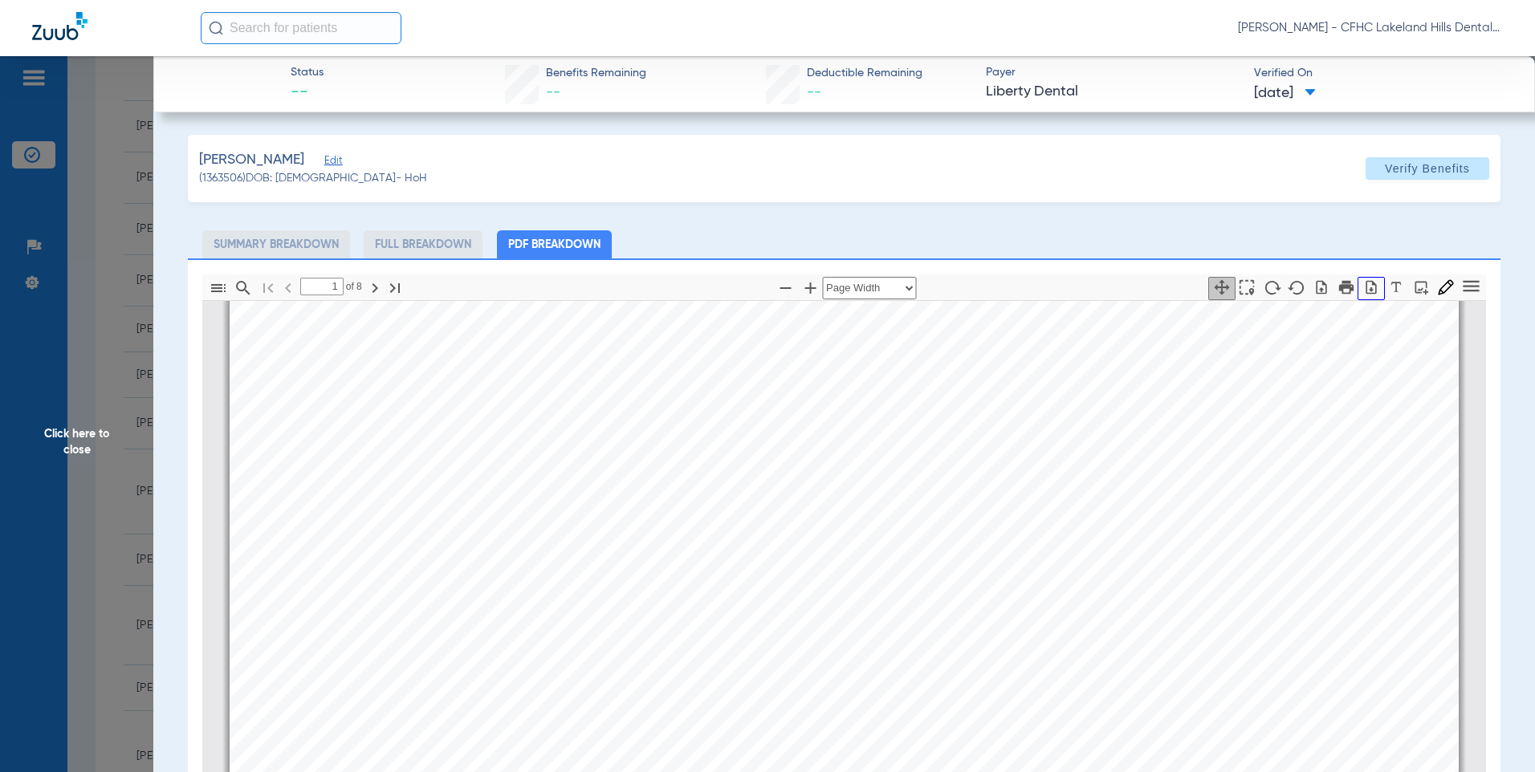
click at [1366, 293] on icon "button" at bounding box center [1371, 287] width 16 height 16
click at [108, 190] on span "Click here to close" at bounding box center [76, 442] width 153 height 772
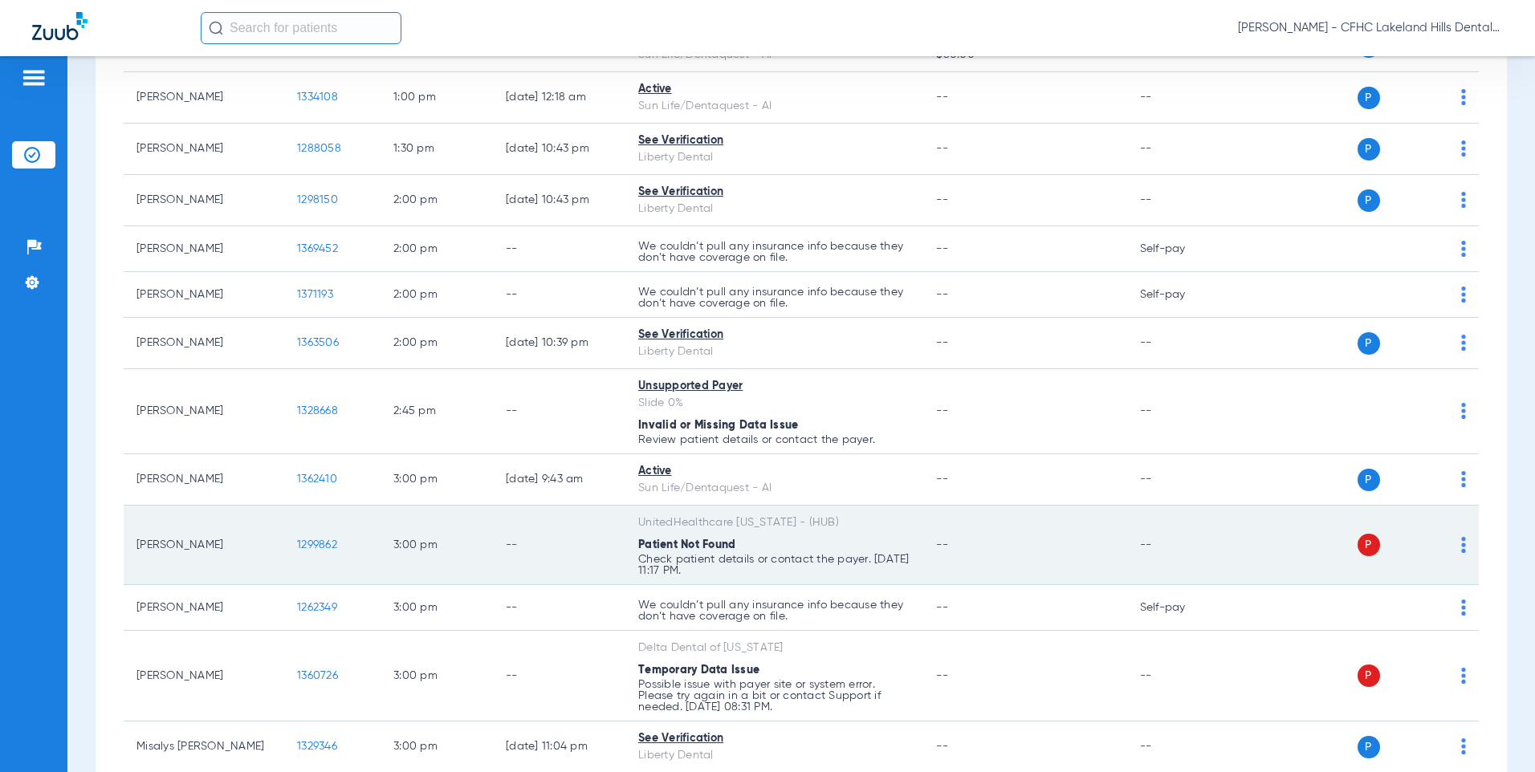
scroll to position [1847, 0]
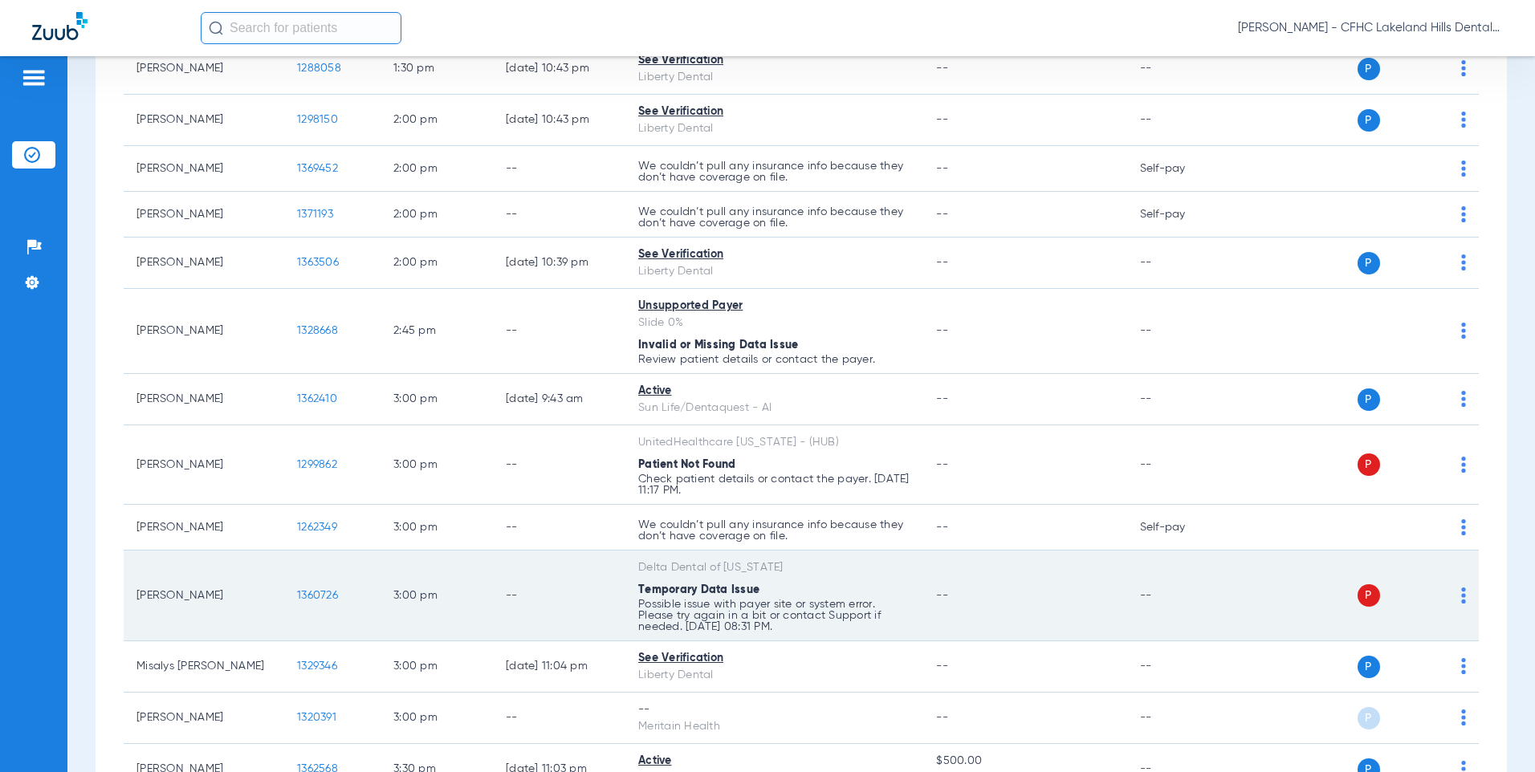
click at [312, 593] on span "1360726" at bounding box center [317, 595] width 41 height 11
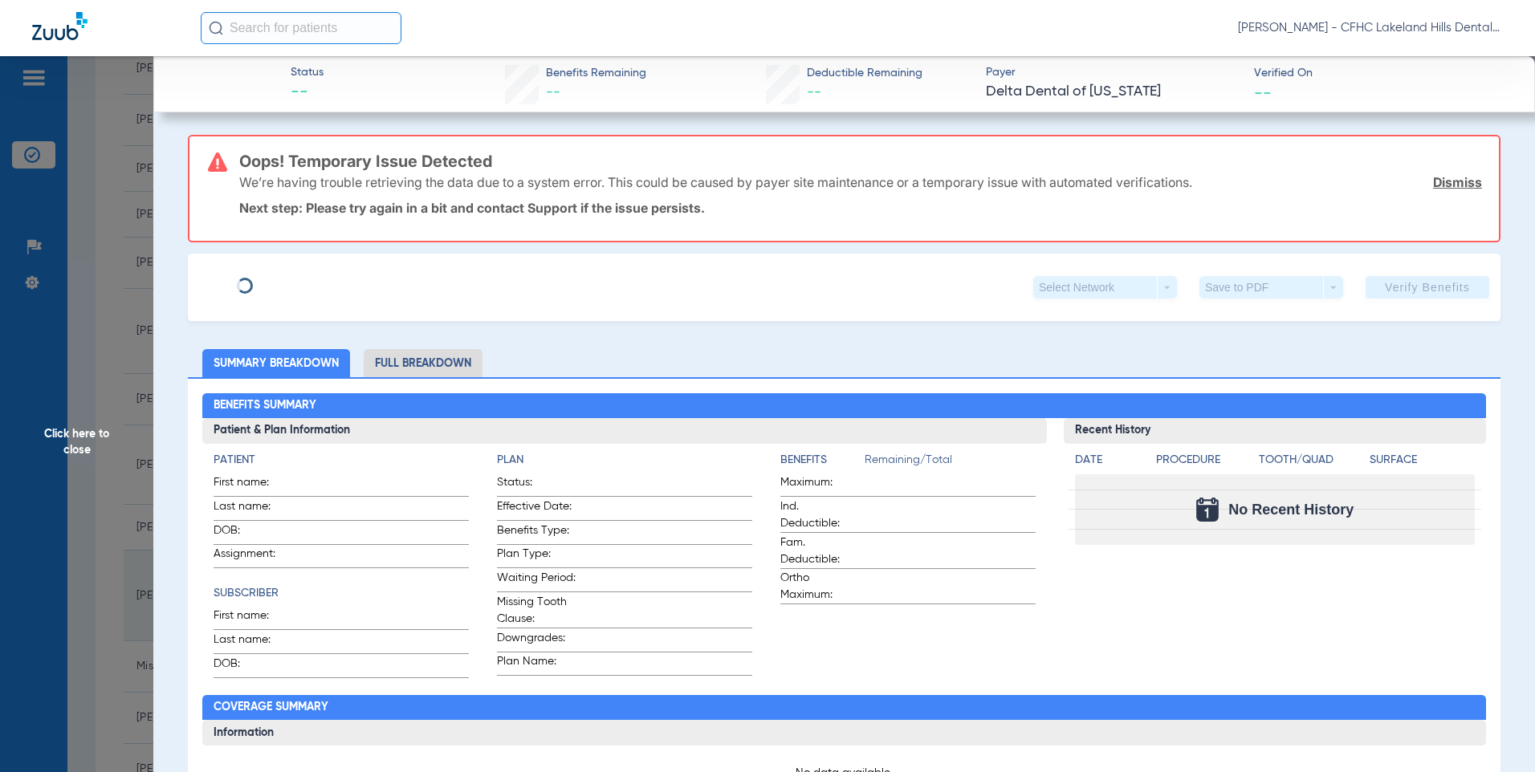
type input "[PERSON_NAME]"
type input "[DATE]"
type input "0343234954"
type input "80000001"
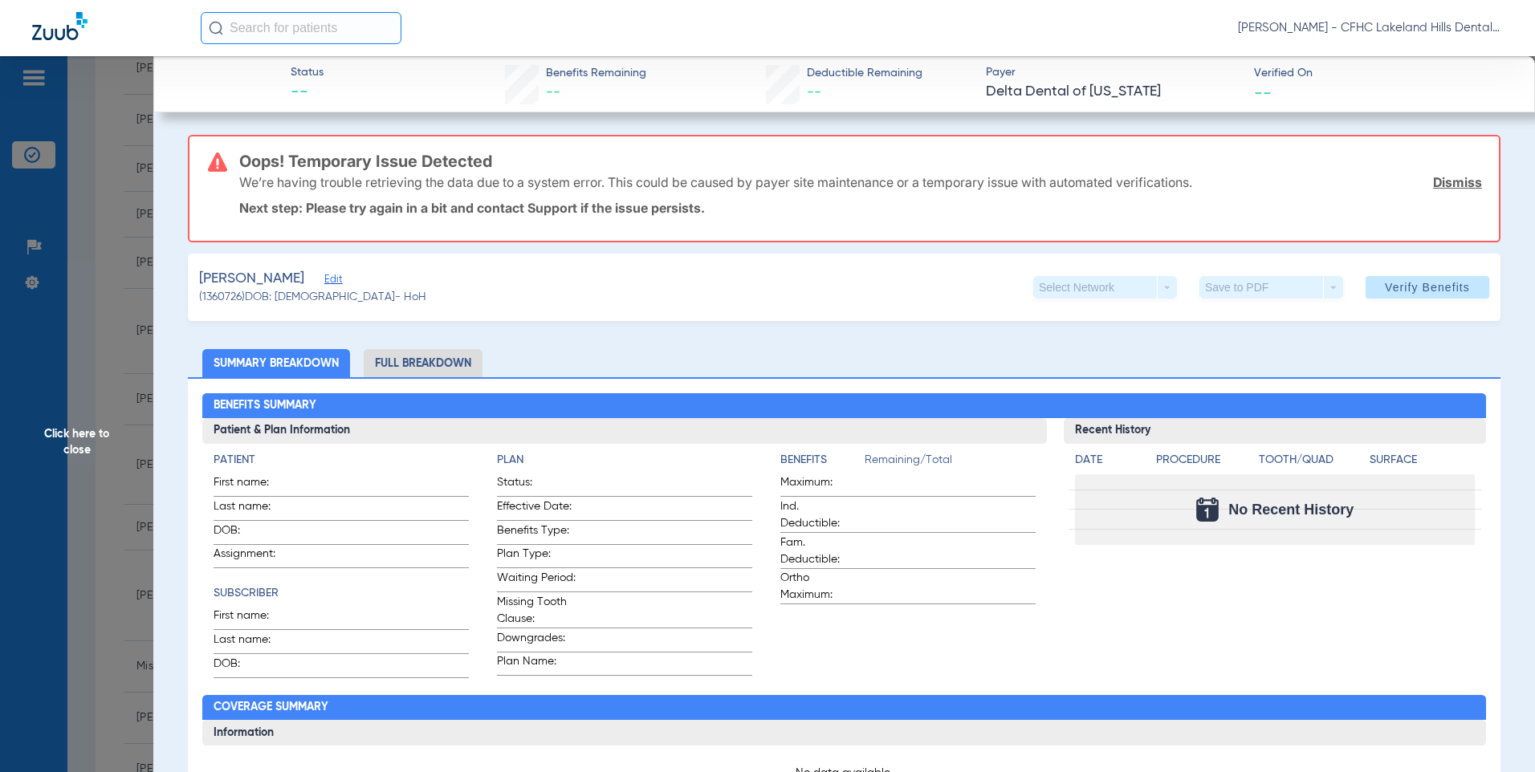
click at [339, 283] on span "Edit" at bounding box center [331, 281] width 14 height 15
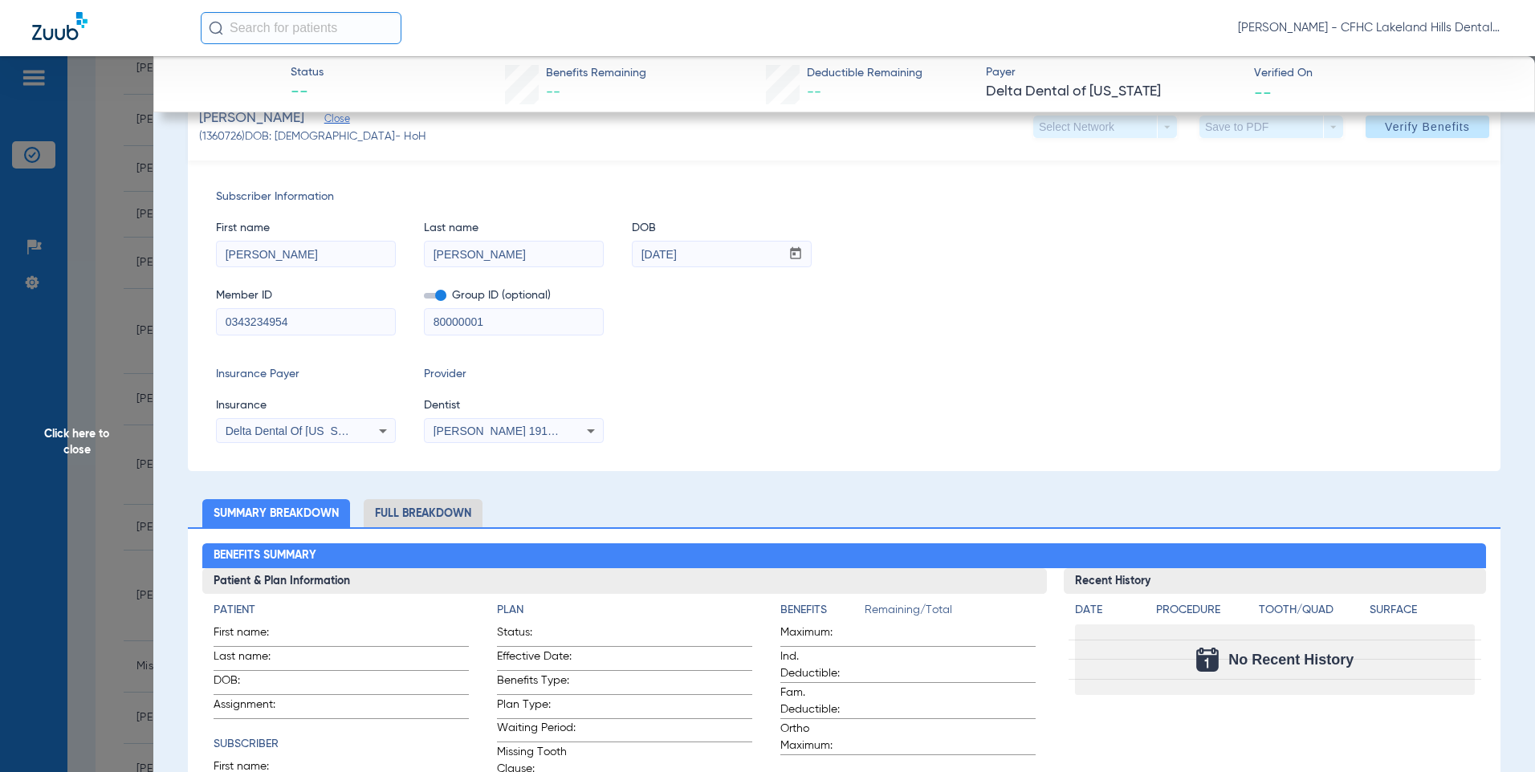
scroll to position [0, 0]
